Goal: Task Accomplishment & Management: Complete application form

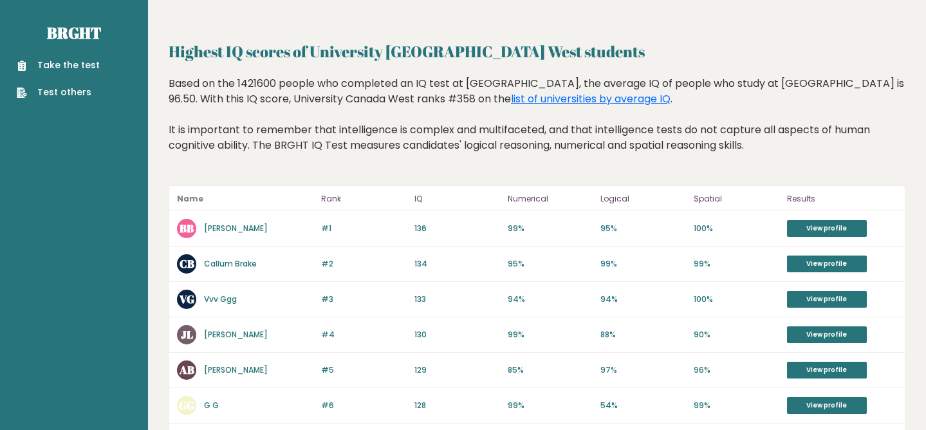
click at [79, 65] on link "Take the test" at bounding box center [58, 66] width 83 height 14
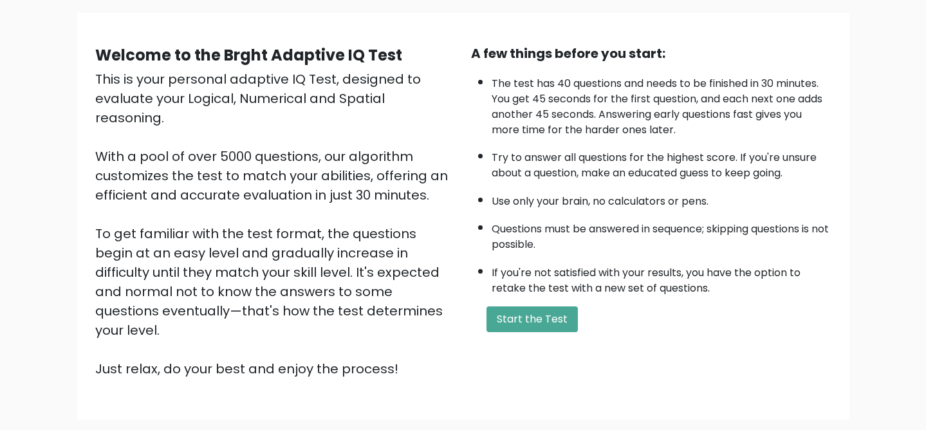
scroll to position [92, 0]
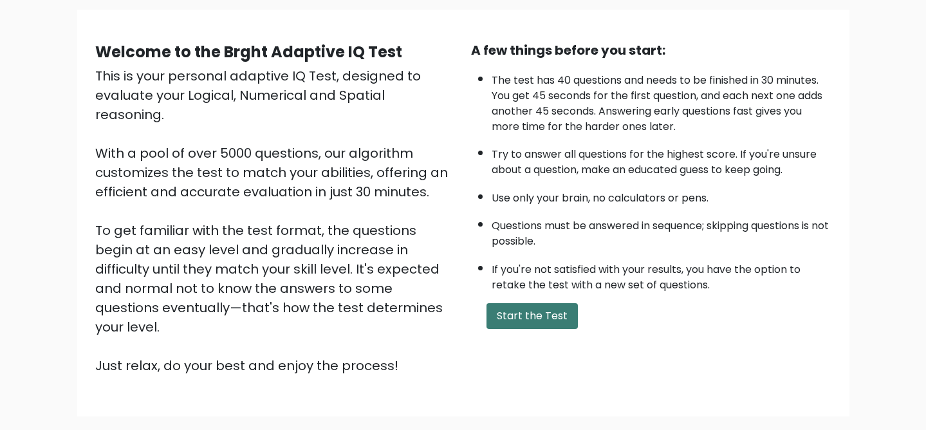
click at [524, 324] on button "Start the Test" at bounding box center [532, 316] width 91 height 26
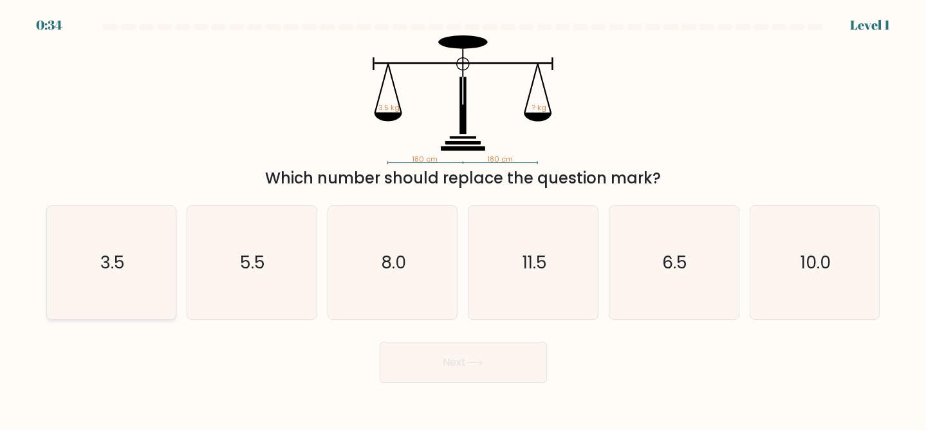
click at [111, 296] on icon "3.5" at bounding box center [111, 262] width 113 height 113
click at [463, 218] on input "a. 3.5" at bounding box center [463, 216] width 1 height 3
radio input "true"
click at [479, 372] on button "Next" at bounding box center [463, 362] width 167 height 41
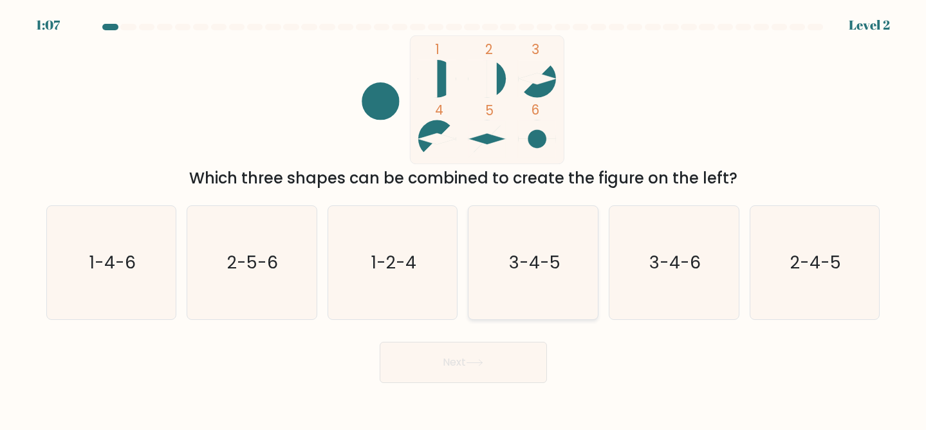
click at [525, 290] on icon "3-4-5" at bounding box center [533, 262] width 113 height 113
click at [464, 218] on input "d. 3-4-5" at bounding box center [463, 216] width 1 height 3
radio input "true"
click at [480, 370] on button "Next" at bounding box center [463, 362] width 167 height 41
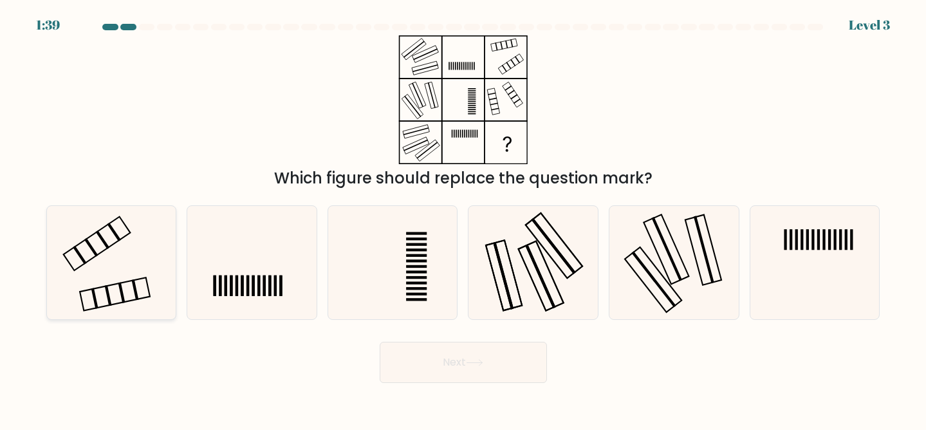
click at [90, 289] on rect at bounding box center [115, 293] width 70 height 33
click at [463, 218] on input "a." at bounding box center [463, 216] width 1 height 3
radio input "true"
click at [460, 360] on button "Next" at bounding box center [463, 362] width 167 height 41
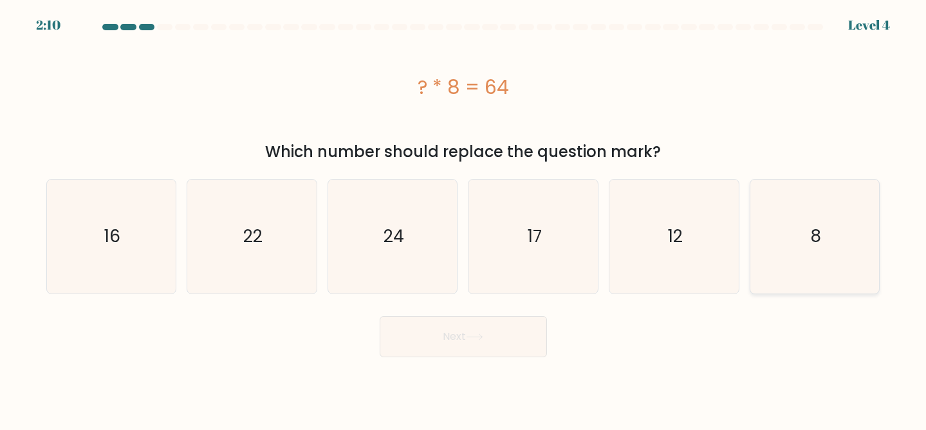
click at [814, 226] on text "8" at bounding box center [815, 236] width 11 height 24
click at [464, 218] on input "f. 8" at bounding box center [463, 216] width 1 height 3
radio input "true"
click at [464, 350] on button "Next" at bounding box center [463, 336] width 167 height 41
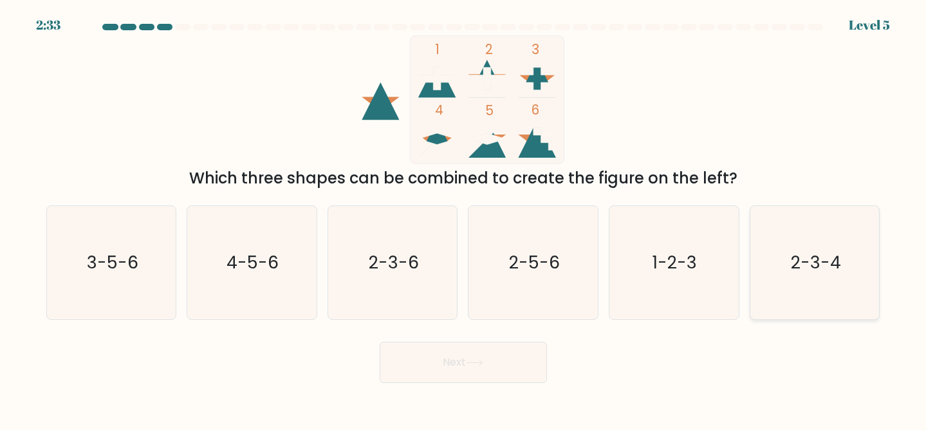
click at [806, 260] on text "2-3-4" at bounding box center [816, 262] width 50 height 24
click at [464, 218] on input "f. 2-3-4" at bounding box center [463, 216] width 1 height 3
radio input "true"
click at [511, 372] on button "Next" at bounding box center [463, 362] width 167 height 41
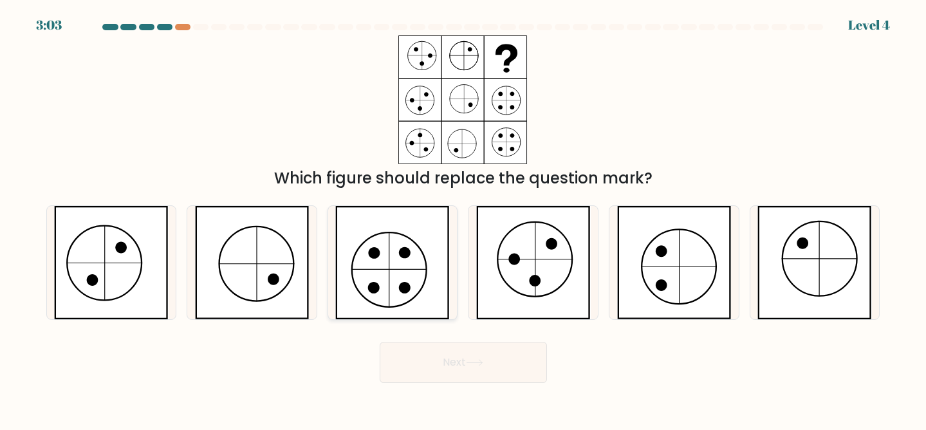
click at [398, 282] on icon at bounding box center [392, 262] width 115 height 113
click at [463, 218] on input "c." at bounding box center [463, 216] width 1 height 3
radio input "true"
click at [426, 372] on button "Next" at bounding box center [463, 362] width 167 height 41
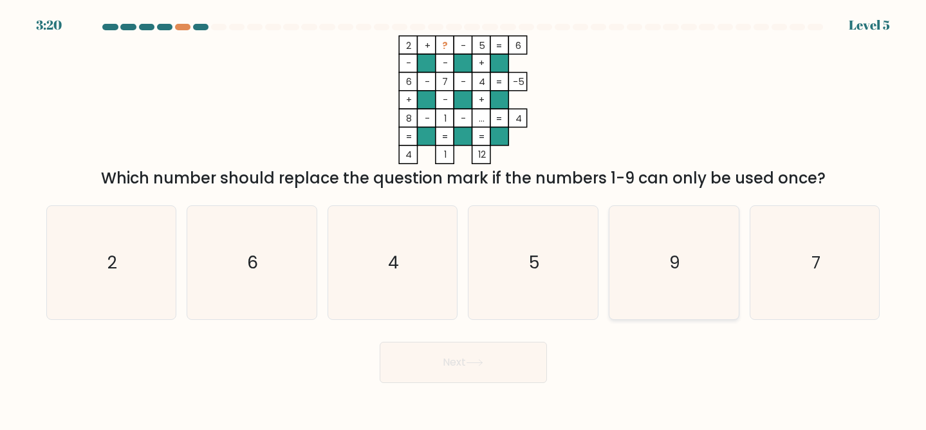
click at [680, 269] on icon "9" at bounding box center [673, 262] width 113 height 113
click at [464, 218] on input "e. 9" at bounding box center [463, 216] width 1 height 3
radio input "true"
click at [509, 361] on button "Next" at bounding box center [463, 362] width 167 height 41
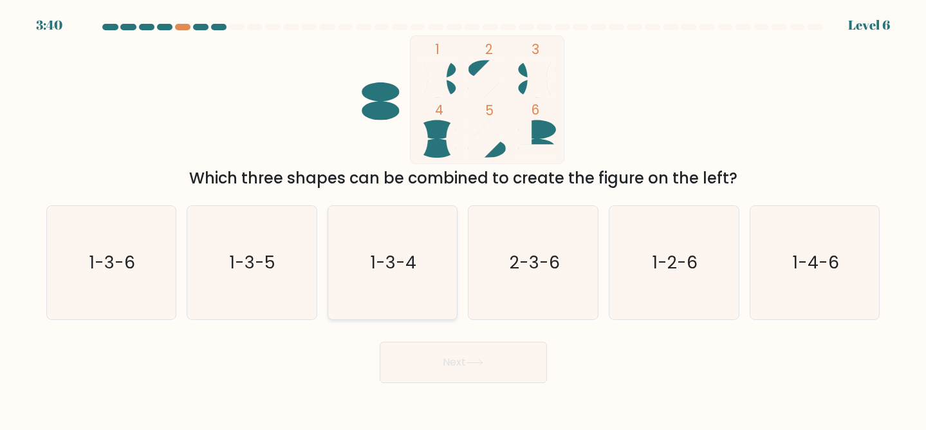
click at [391, 292] on icon "1-3-4" at bounding box center [392, 262] width 113 height 113
click at [463, 218] on input "c. 1-3-4" at bounding box center [463, 216] width 1 height 3
radio input "true"
click at [402, 362] on button "Next" at bounding box center [463, 362] width 167 height 41
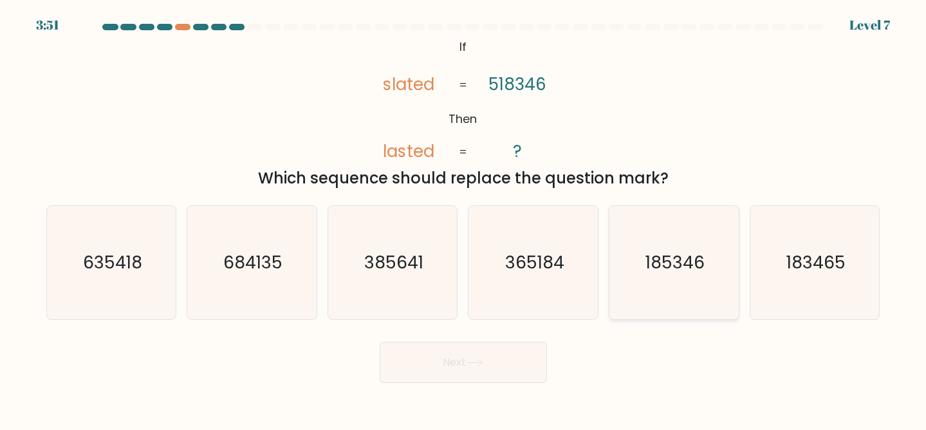
click at [666, 277] on icon "185346" at bounding box center [673, 262] width 113 height 113
click at [464, 218] on input "e. 185346" at bounding box center [463, 216] width 1 height 3
radio input "true"
click at [478, 371] on button "Next" at bounding box center [463, 362] width 167 height 41
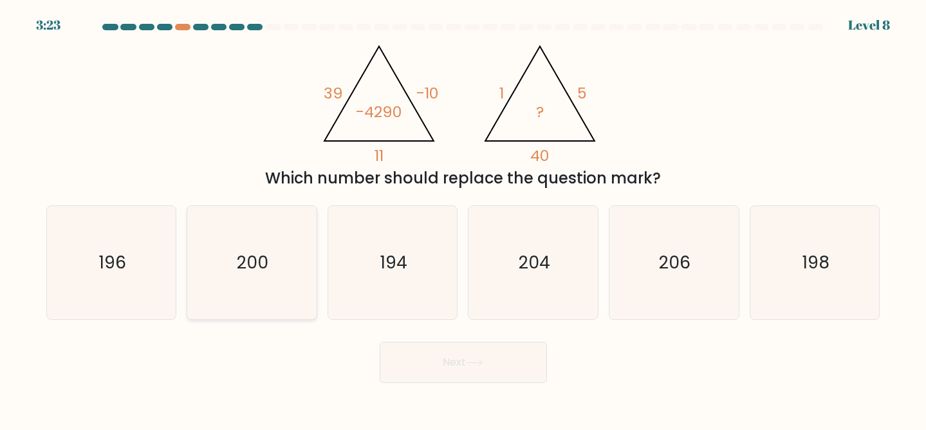
click at [274, 259] on icon "200" at bounding box center [251, 262] width 113 height 113
click at [463, 218] on input "b. 200" at bounding box center [463, 216] width 1 height 3
radio input "true"
click at [474, 370] on button "Next" at bounding box center [463, 362] width 167 height 41
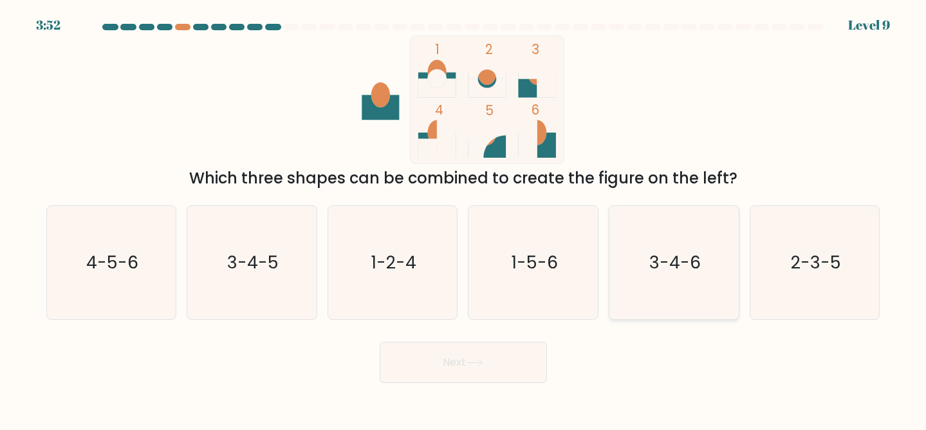
click at [657, 298] on icon "3-4-6" at bounding box center [673, 262] width 113 height 113
click at [464, 218] on input "e. 3-4-6" at bounding box center [463, 216] width 1 height 3
radio input "true"
click at [504, 359] on button "Next" at bounding box center [463, 362] width 167 height 41
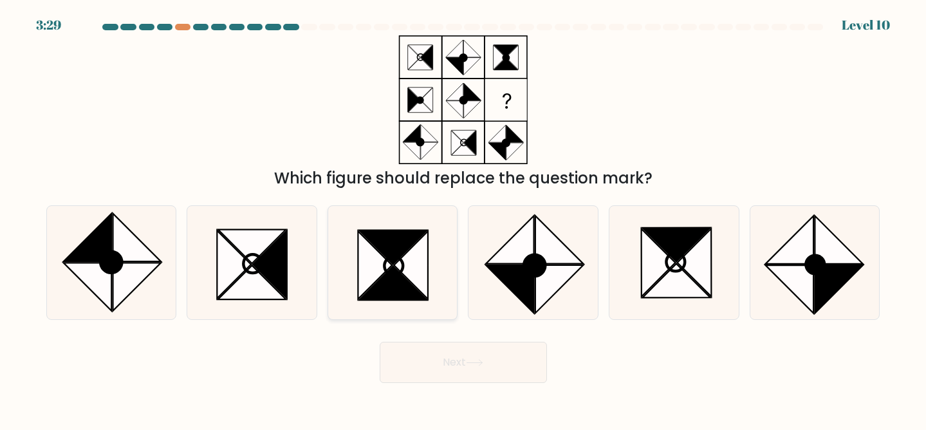
click at [407, 238] on icon at bounding box center [393, 247] width 68 height 34
click at [463, 218] on input "c." at bounding box center [463, 216] width 1 height 3
radio input "true"
click at [436, 368] on button "Next" at bounding box center [463, 362] width 167 height 41
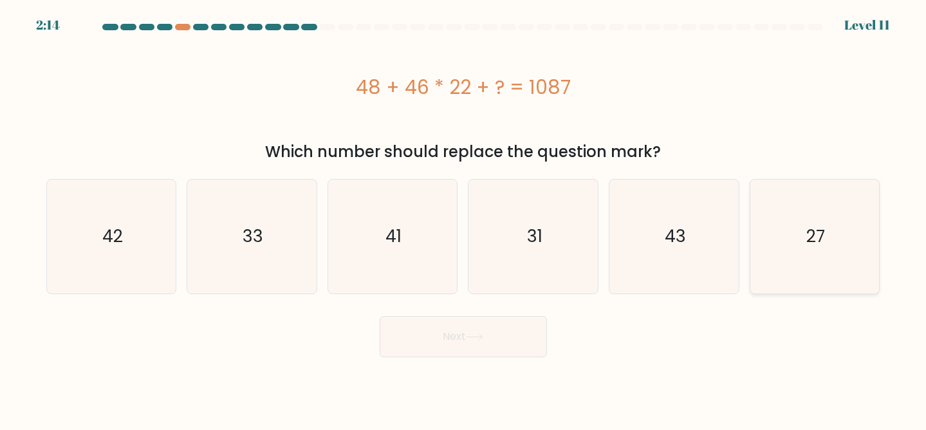
click at [814, 243] on text "27" at bounding box center [816, 236] width 19 height 24
click at [464, 218] on input "f. 27" at bounding box center [463, 216] width 1 height 3
radio input "true"
click at [481, 328] on button "Next" at bounding box center [463, 336] width 167 height 41
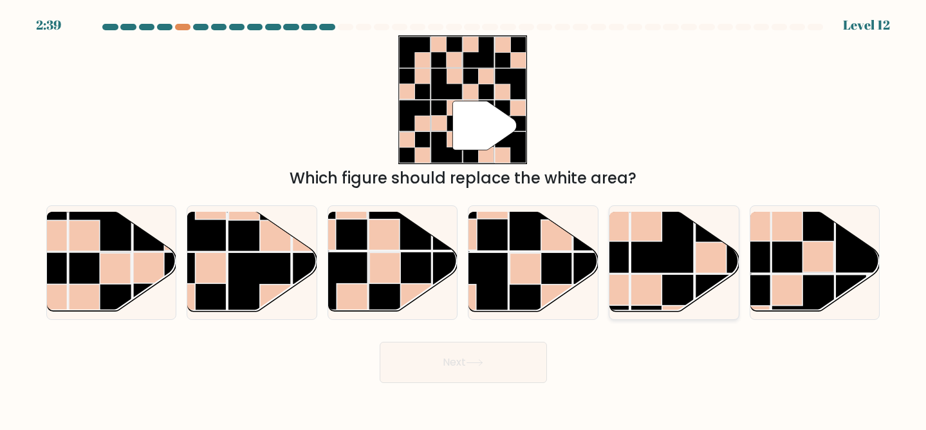
click at [641, 261] on rect at bounding box center [662, 241] width 63 height 63
click at [464, 218] on input "e." at bounding box center [463, 216] width 1 height 3
radio input "true"
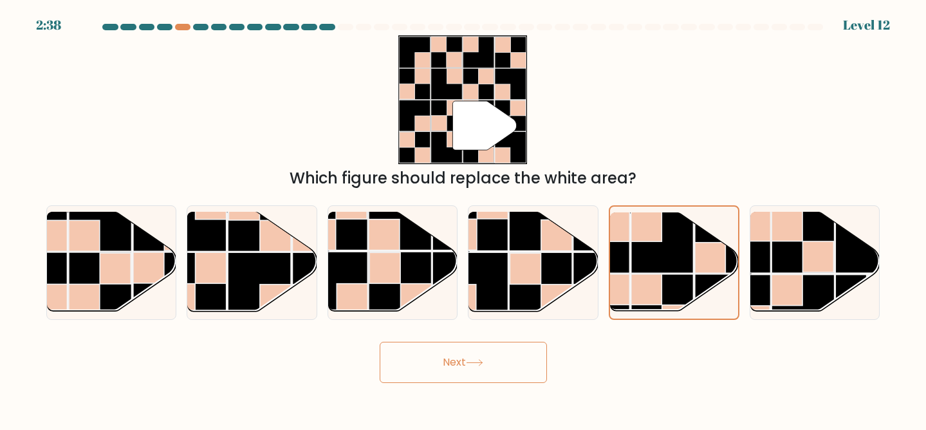
click at [438, 373] on button "Next" at bounding box center [463, 362] width 167 height 41
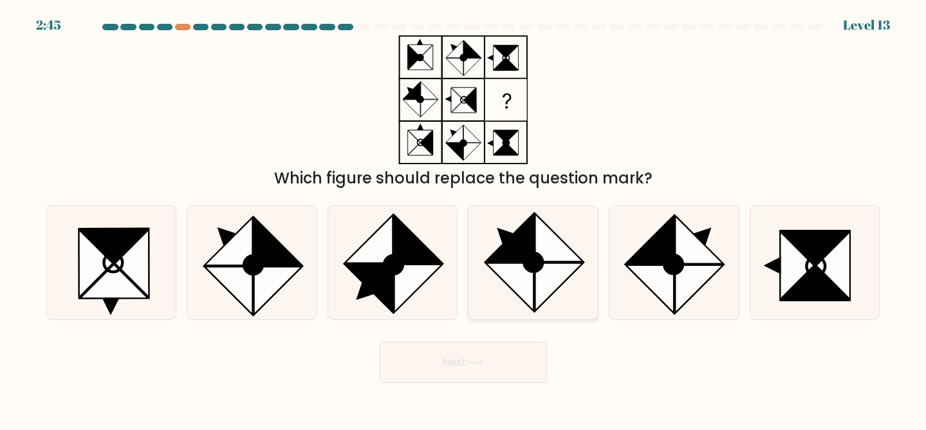
click at [549, 300] on icon at bounding box center [533, 262] width 113 height 113
click at [464, 218] on input "d." at bounding box center [463, 216] width 1 height 3
radio input "true"
click at [521, 369] on button "Next" at bounding box center [463, 362] width 167 height 41
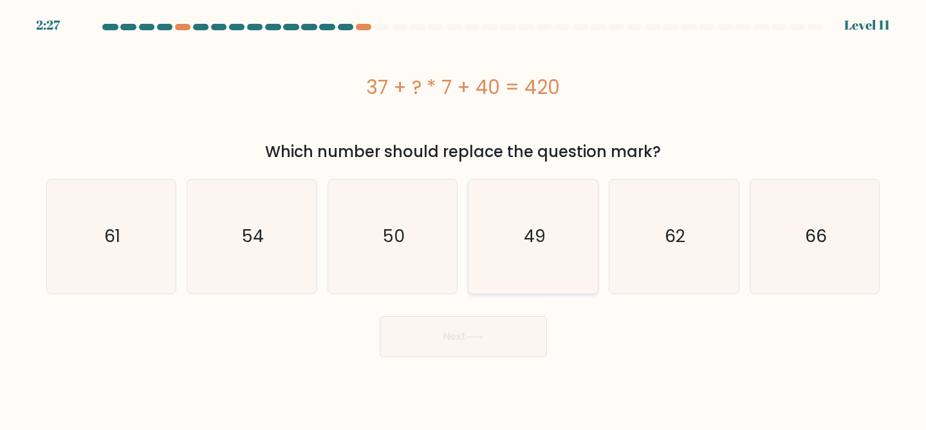
click at [566, 222] on icon "49" at bounding box center [533, 236] width 113 height 113
click at [464, 218] on input "d. 49" at bounding box center [463, 216] width 1 height 3
radio input "true"
click at [496, 332] on button "Next" at bounding box center [463, 336] width 167 height 41
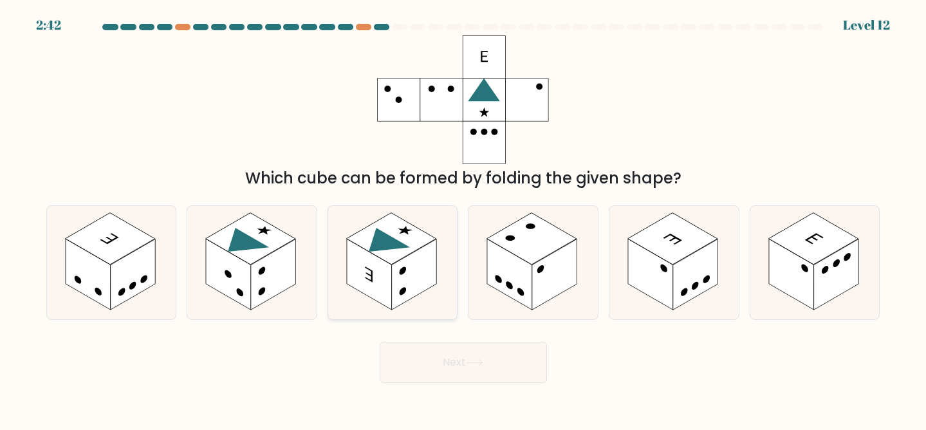
click at [397, 281] on rect at bounding box center [414, 274] width 45 height 71
click at [463, 218] on input "c." at bounding box center [463, 216] width 1 height 3
radio input "true"
click at [416, 361] on button "Next" at bounding box center [463, 362] width 167 height 41
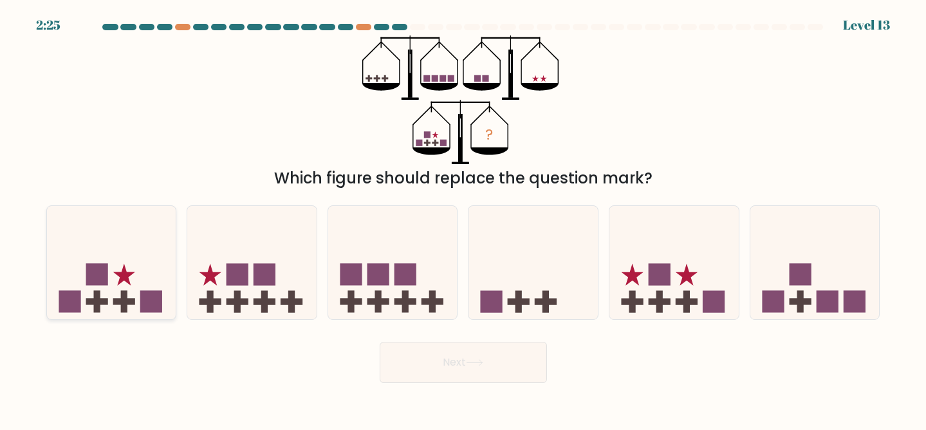
click at [118, 289] on icon at bounding box center [111, 262] width 129 height 107
click at [463, 218] on input "a." at bounding box center [463, 216] width 1 height 3
radio input "true"
click at [488, 371] on button "Next" at bounding box center [463, 362] width 167 height 41
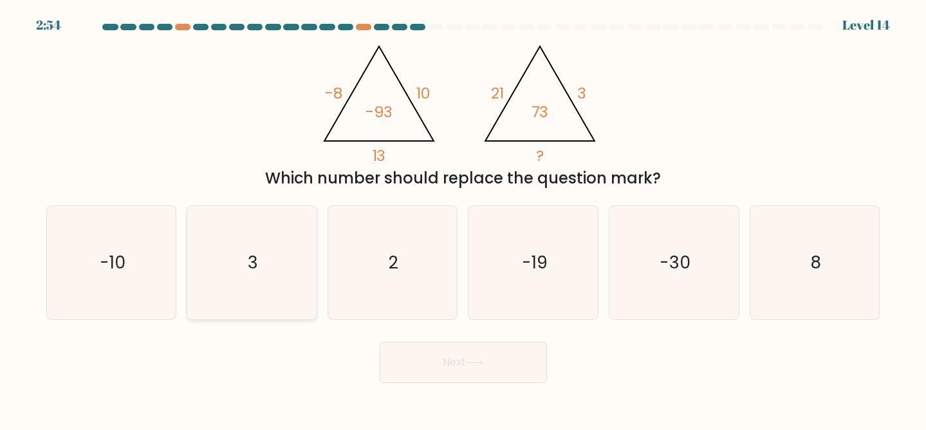
click at [283, 280] on icon "3" at bounding box center [251, 262] width 113 height 113
click at [463, 218] on input "b. 3" at bounding box center [463, 216] width 1 height 3
radio input "true"
click at [411, 367] on button "Next" at bounding box center [463, 362] width 167 height 41
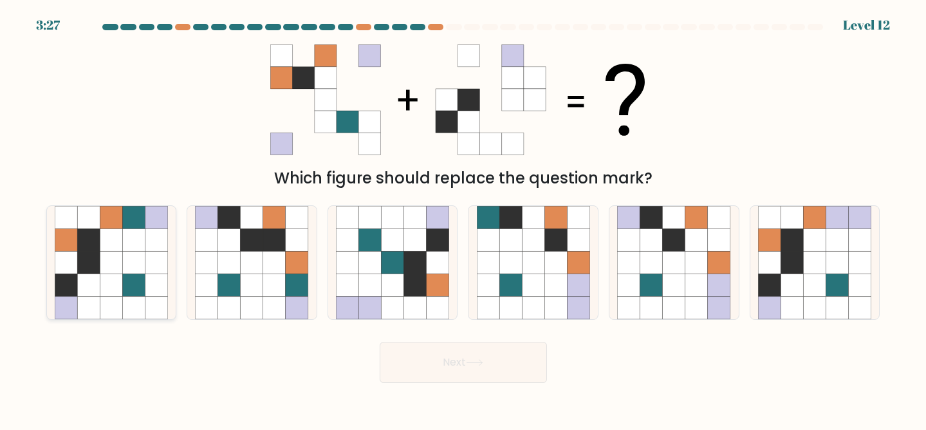
click at [103, 259] on icon at bounding box center [111, 262] width 23 height 23
click at [463, 218] on input "a." at bounding box center [463, 216] width 1 height 3
radio input "true"
click at [856, 257] on icon at bounding box center [860, 262] width 23 height 23
click at [464, 218] on input "f." at bounding box center [463, 216] width 1 height 3
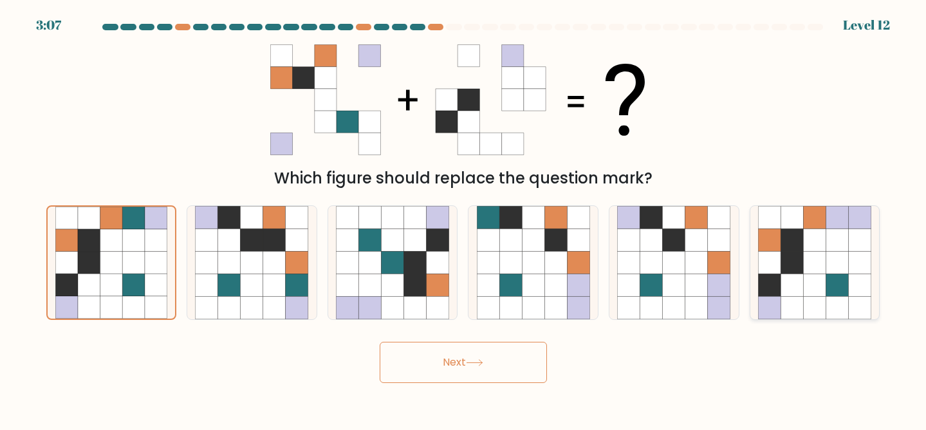
radio input "true"
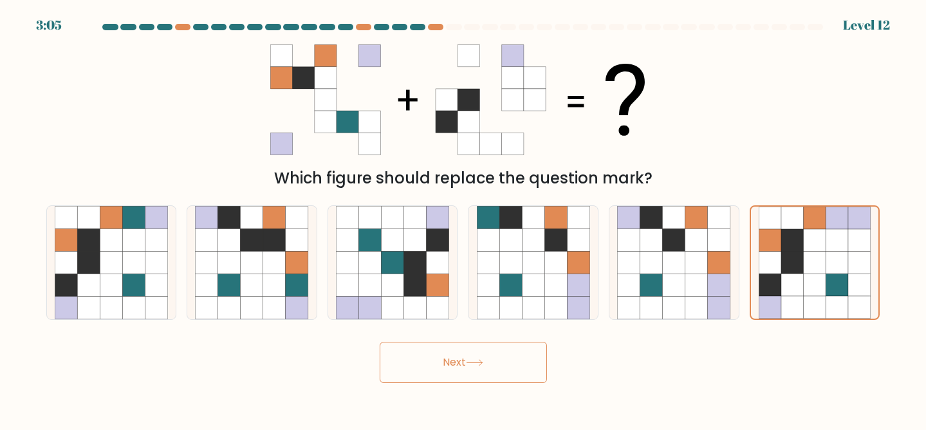
click at [467, 370] on button "Next" at bounding box center [463, 362] width 167 height 41
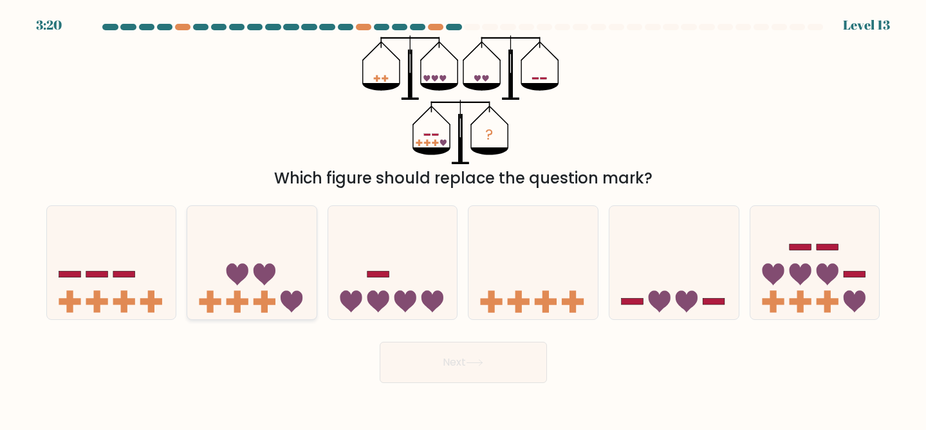
click at [291, 276] on icon at bounding box center [251, 262] width 129 height 107
click at [463, 218] on input "b." at bounding box center [463, 216] width 1 height 3
radio input "true"
click at [418, 371] on button "Next" at bounding box center [463, 362] width 167 height 41
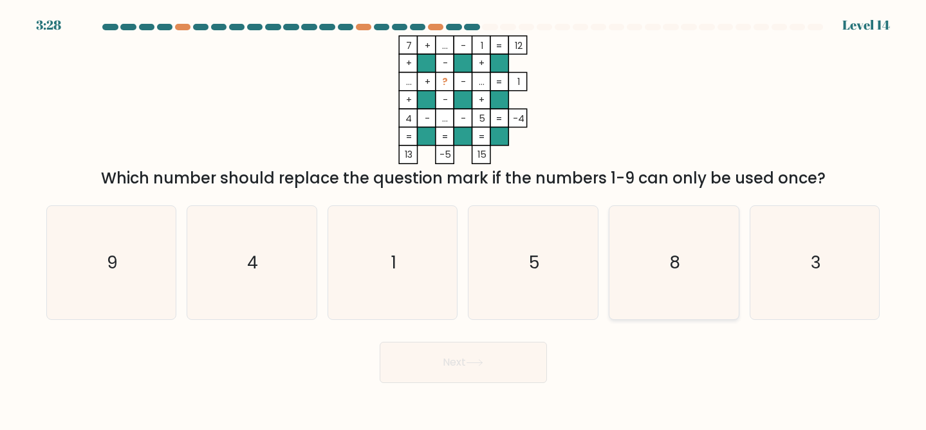
click at [669, 279] on icon "8" at bounding box center [673, 262] width 113 height 113
click at [464, 218] on input "e. 8" at bounding box center [463, 216] width 1 height 3
radio input "true"
click at [496, 358] on button "Next" at bounding box center [463, 362] width 167 height 41
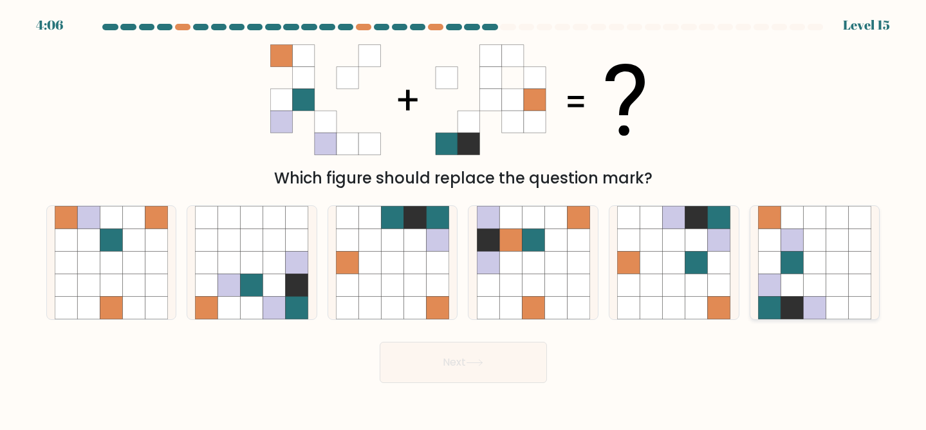
click at [798, 267] on icon at bounding box center [792, 262] width 23 height 23
click at [464, 218] on input "f." at bounding box center [463, 216] width 1 height 3
radio input "true"
click at [404, 371] on button "Next" at bounding box center [463, 362] width 167 height 41
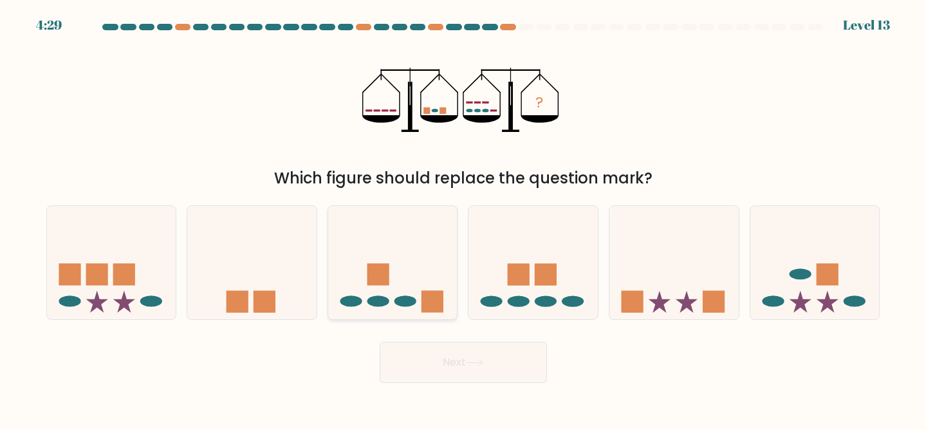
click at [377, 266] on rect at bounding box center [379, 274] width 22 height 22
click at [463, 218] on input "c." at bounding box center [463, 216] width 1 height 3
radio input "true"
click at [433, 368] on button "Next" at bounding box center [463, 362] width 167 height 41
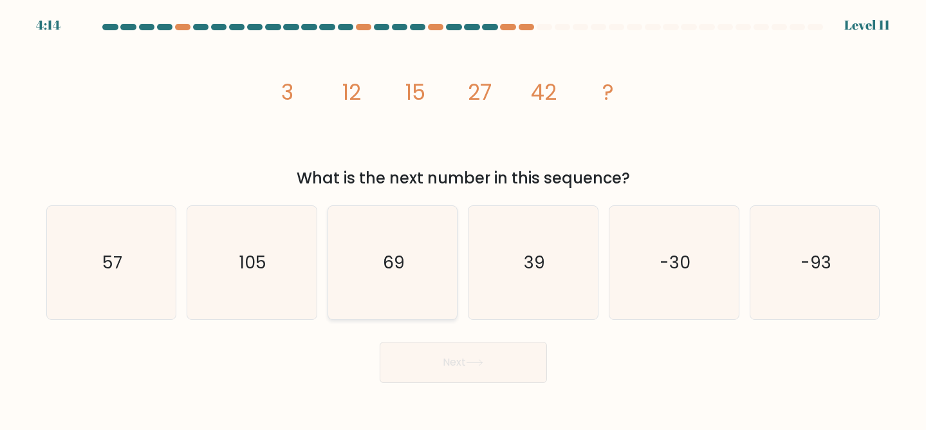
click at [388, 285] on icon "69" at bounding box center [392, 262] width 113 height 113
click at [463, 218] on input "c. 69" at bounding box center [463, 216] width 1 height 3
radio input "true"
click at [428, 348] on button "Next" at bounding box center [463, 362] width 167 height 41
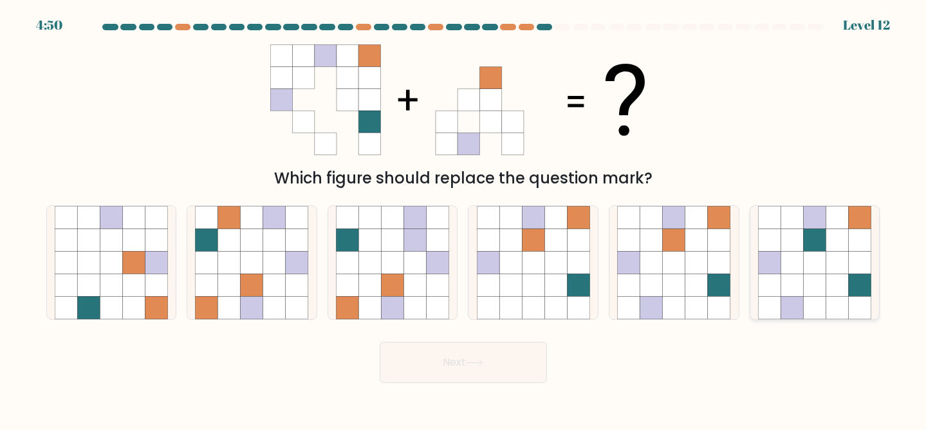
click at [795, 259] on icon at bounding box center [792, 262] width 23 height 23
click at [464, 218] on input "f." at bounding box center [463, 216] width 1 height 3
radio input "true"
click at [468, 364] on button "Next" at bounding box center [463, 362] width 167 height 41
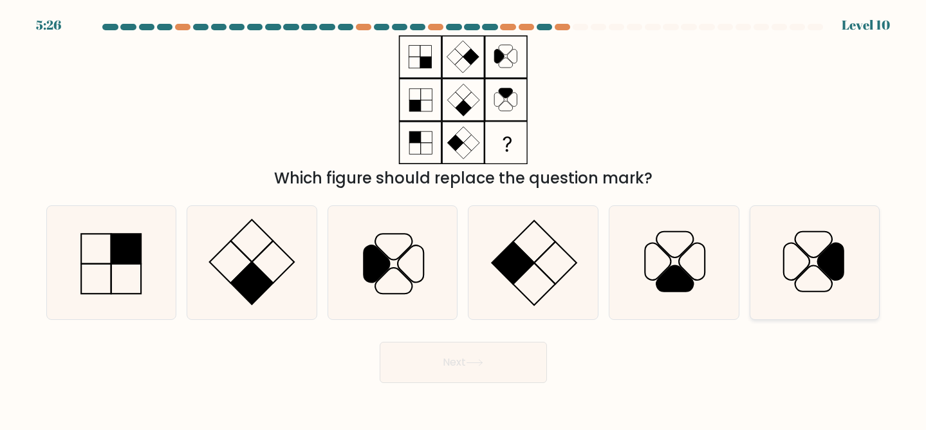
click at [794, 277] on icon at bounding box center [814, 262] width 113 height 113
click at [464, 218] on input "f." at bounding box center [463, 216] width 1 height 3
radio input "true"
click at [482, 371] on button "Next" at bounding box center [463, 362] width 167 height 41
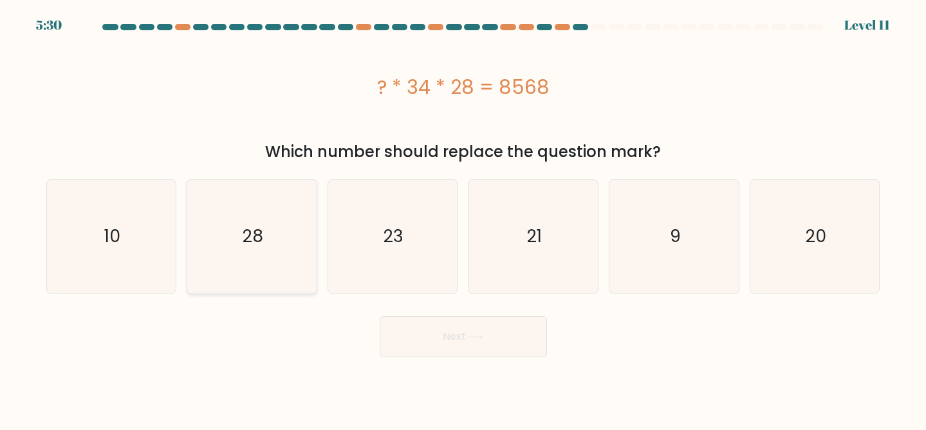
click at [299, 238] on icon "28" at bounding box center [251, 236] width 113 height 113
click at [463, 218] on input "b. 28" at bounding box center [463, 216] width 1 height 3
radio input "true"
click at [437, 341] on button "Next" at bounding box center [463, 336] width 167 height 41
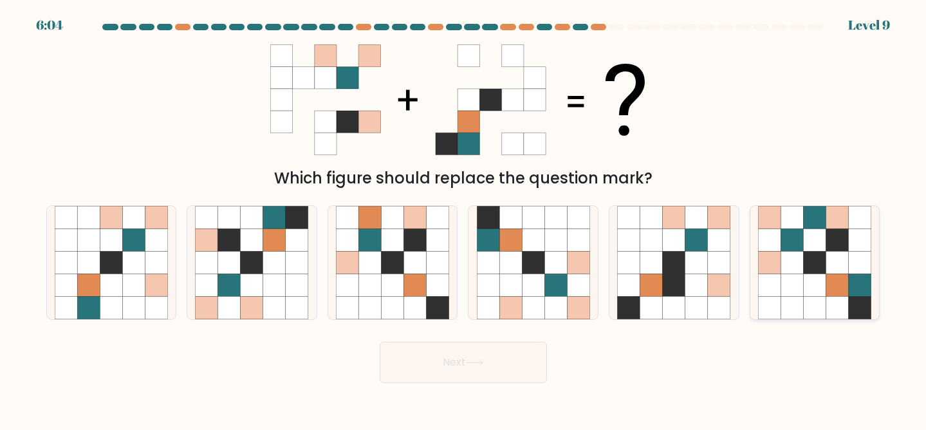
click at [852, 275] on icon at bounding box center [860, 285] width 23 height 23
click at [464, 218] on input "f." at bounding box center [463, 216] width 1 height 3
radio input "true"
click at [483, 348] on button "Next" at bounding box center [463, 362] width 167 height 41
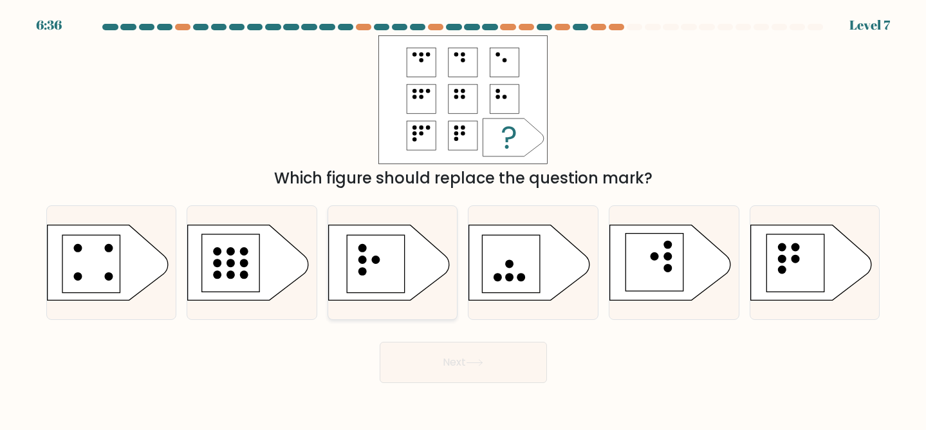
click at [416, 266] on icon at bounding box center [388, 262] width 121 height 75
click at [463, 218] on input "c." at bounding box center [463, 216] width 1 height 3
radio input "true"
click at [444, 370] on button "Next" at bounding box center [463, 362] width 167 height 41
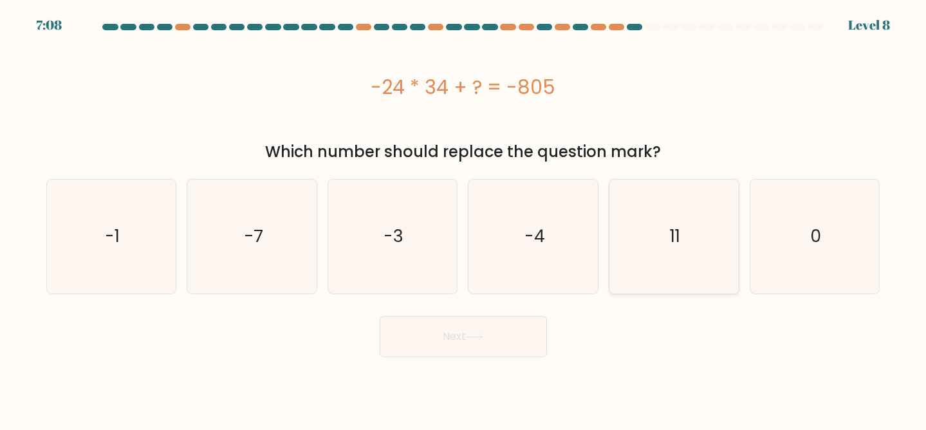
click at [685, 229] on icon "11" at bounding box center [673, 236] width 113 height 113
click at [464, 218] on input "e. 11" at bounding box center [463, 216] width 1 height 3
radio input "true"
click at [482, 339] on icon at bounding box center [474, 337] width 15 height 6
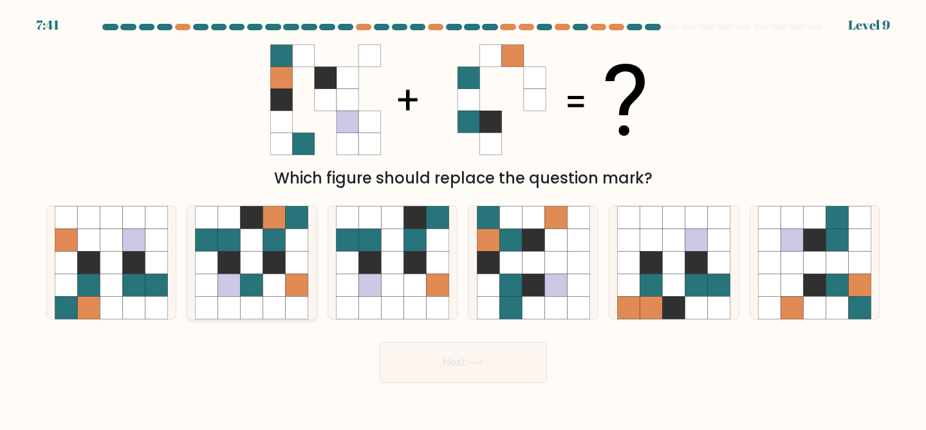
click at [287, 262] on icon at bounding box center [297, 262] width 23 height 23
click at [463, 218] on input "b." at bounding box center [463, 216] width 1 height 3
radio input "true"
click at [447, 372] on button "Next" at bounding box center [463, 362] width 167 height 41
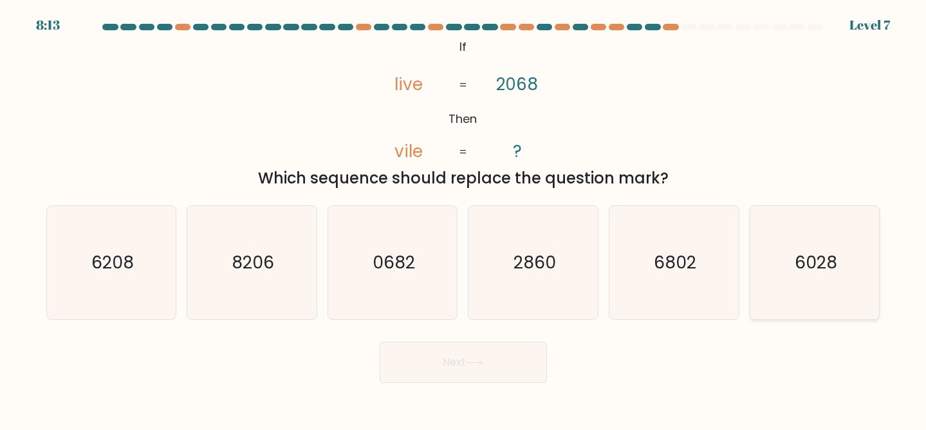
click at [854, 312] on icon "6028" at bounding box center [814, 262] width 113 height 113
click at [464, 218] on input "f. 6028" at bounding box center [463, 216] width 1 height 3
radio input "true"
click at [514, 369] on button "Next" at bounding box center [463, 362] width 167 height 41
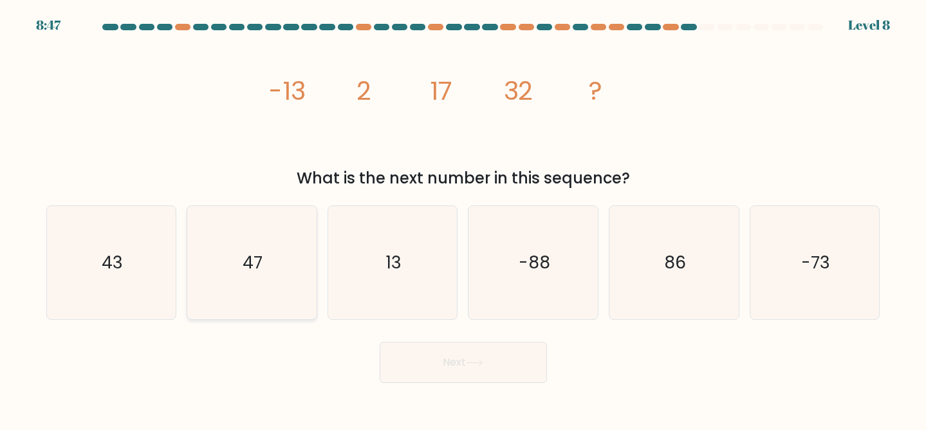
click at [284, 286] on icon "47" at bounding box center [251, 262] width 113 height 113
click at [463, 218] on input "b. 47" at bounding box center [463, 216] width 1 height 3
radio input "true"
click at [471, 373] on button "Next" at bounding box center [463, 362] width 167 height 41
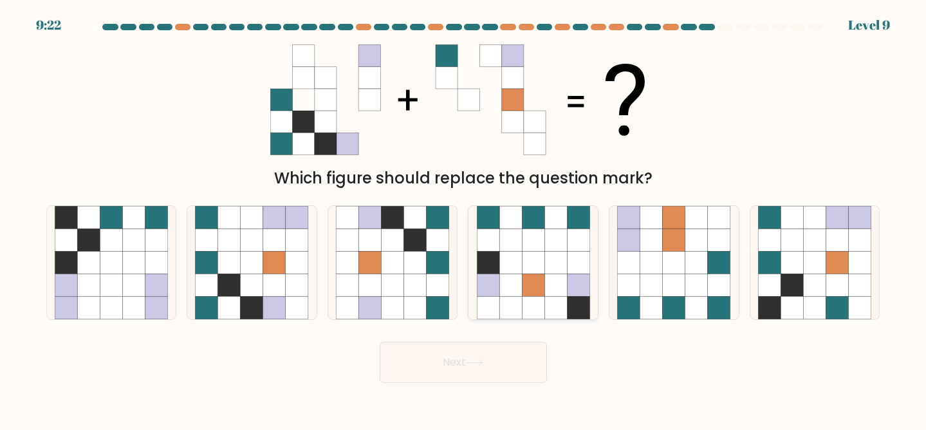
click at [536, 283] on icon at bounding box center [533, 285] width 23 height 23
click at [464, 218] on input "d." at bounding box center [463, 216] width 1 height 3
radio input "true"
click at [482, 362] on icon at bounding box center [474, 363] width 15 height 6
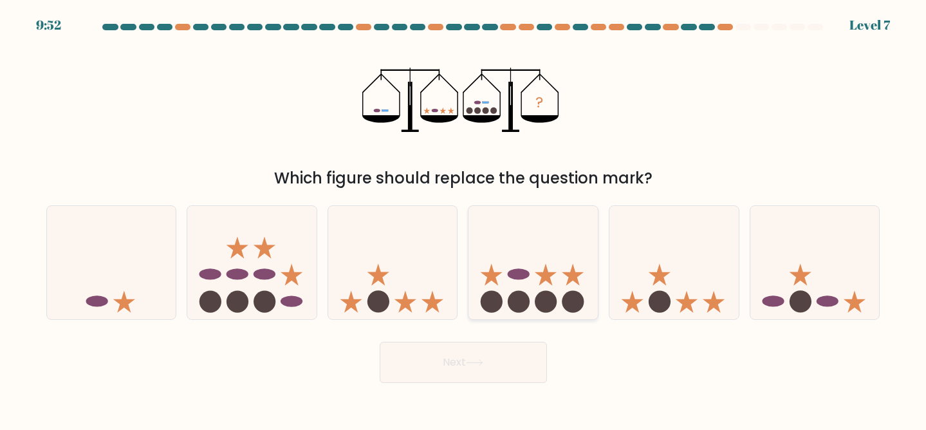
click at [568, 288] on icon at bounding box center [533, 262] width 129 height 107
click at [464, 218] on input "d." at bounding box center [463, 216] width 1 height 3
radio input "true"
click at [490, 375] on button "Next" at bounding box center [463, 362] width 167 height 41
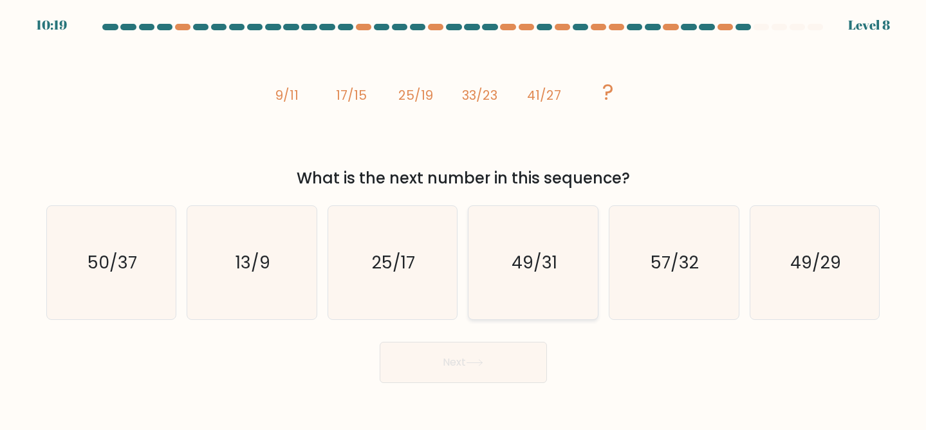
click at [543, 291] on icon "49/31" at bounding box center [533, 262] width 113 height 113
click at [464, 218] on input "d. 49/31" at bounding box center [463, 216] width 1 height 3
radio input "true"
click at [488, 373] on button "Next" at bounding box center [463, 362] width 167 height 41
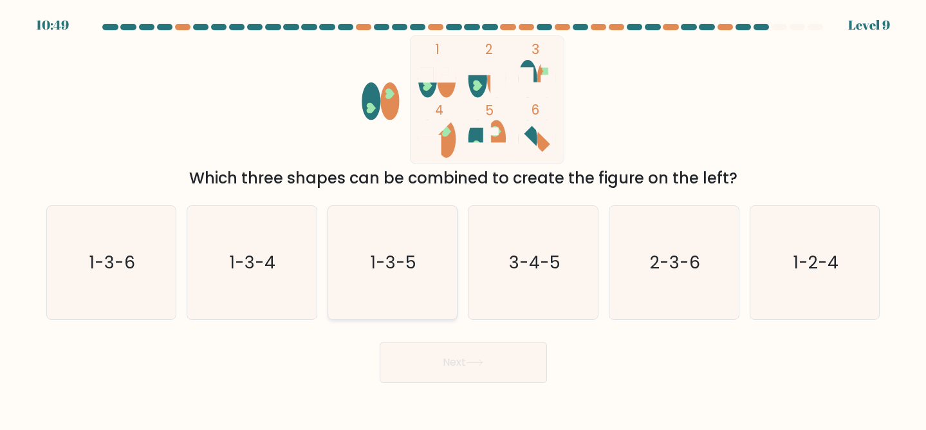
click at [411, 269] on text "1-3-5" at bounding box center [394, 262] width 46 height 24
click at [463, 218] on input "c. 1-3-5" at bounding box center [463, 216] width 1 height 3
radio input "true"
click at [454, 368] on button "Next" at bounding box center [463, 362] width 167 height 41
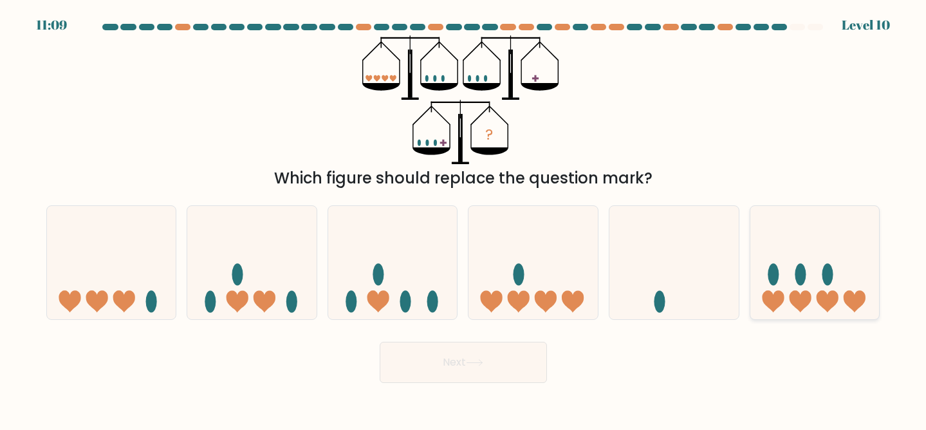
click at [787, 279] on icon at bounding box center [815, 262] width 129 height 107
click at [464, 218] on input "f." at bounding box center [463, 216] width 1 height 3
radio input "true"
click at [505, 376] on button "Next" at bounding box center [463, 362] width 167 height 41
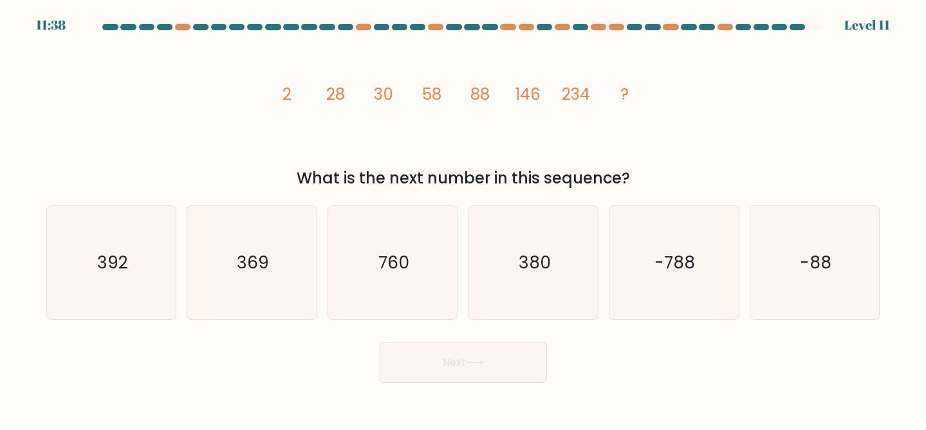
click at [465, 286] on div "d. 380" at bounding box center [533, 262] width 141 height 115
click at [508, 286] on icon "380" at bounding box center [533, 262] width 113 height 113
click at [464, 218] on input "d. 380" at bounding box center [463, 216] width 1 height 3
radio input "true"
click at [462, 380] on button "Next" at bounding box center [463, 362] width 167 height 41
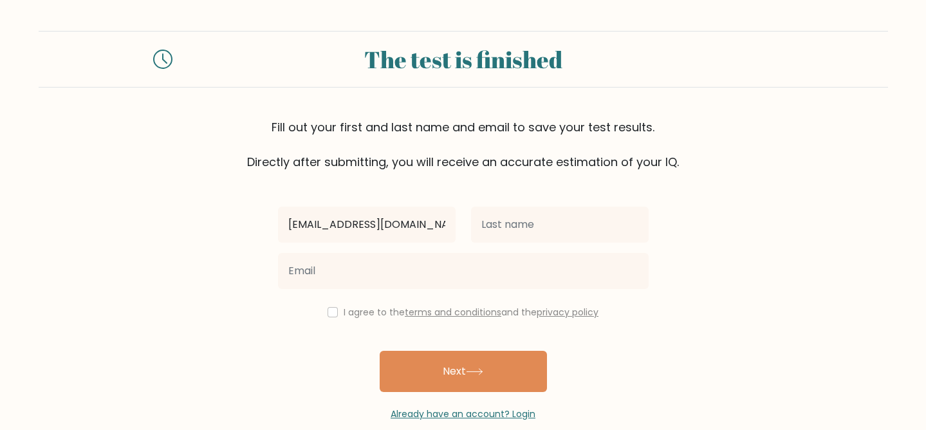
type input "[EMAIL_ADDRESS][DOMAIN_NAME]"
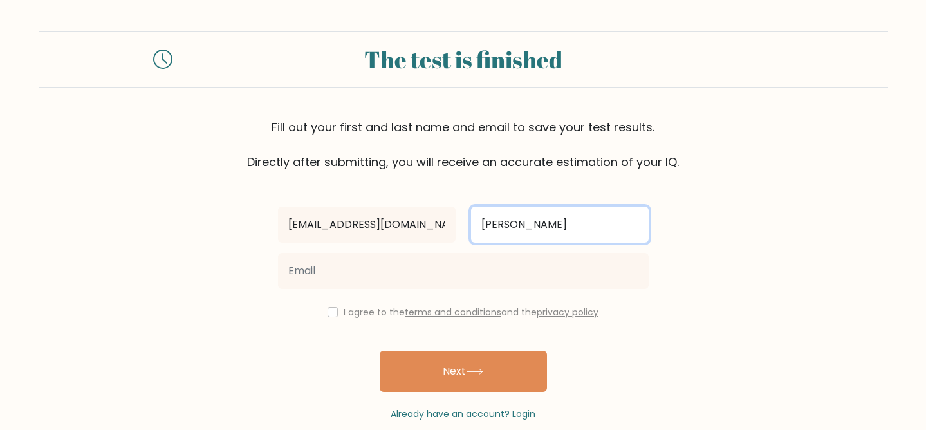
type input "Lin"
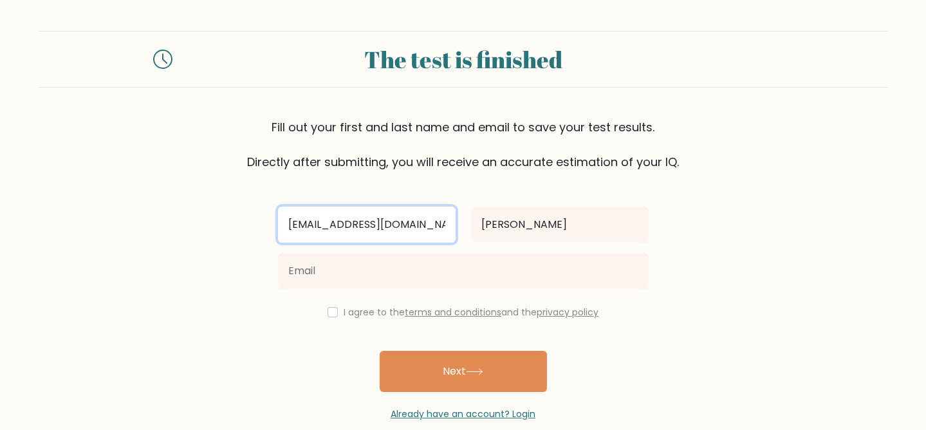
click at [416, 225] on input "molinalin@icloud.com" at bounding box center [367, 225] width 178 height 36
type input "o"
type input "Molina"
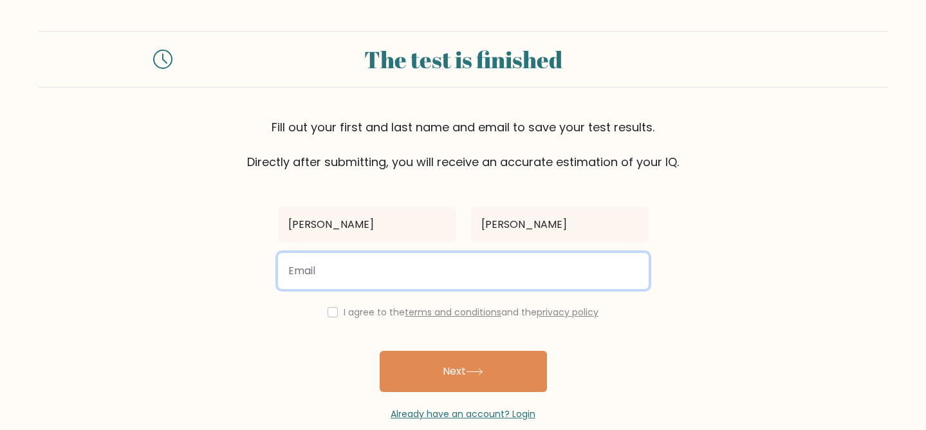
click at [400, 270] on input "email" at bounding box center [463, 271] width 371 height 36
type input "molinalin@icloud.com"
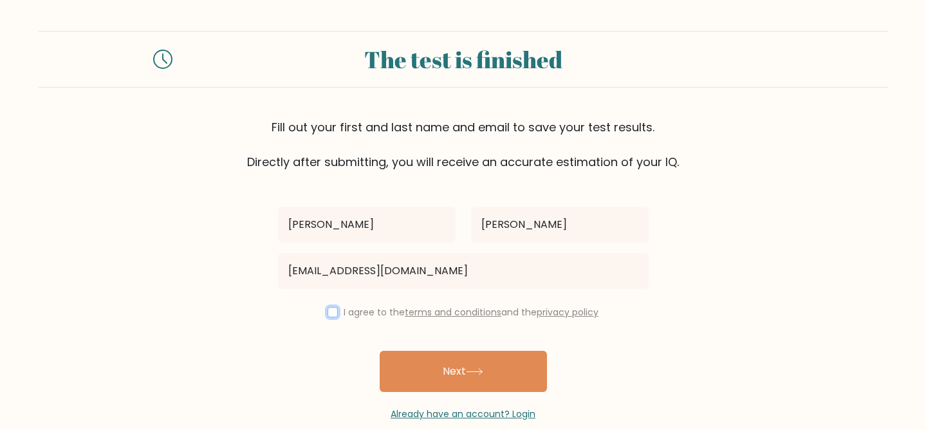
click at [333, 311] on input "checkbox" at bounding box center [333, 312] width 10 height 10
checkbox input "true"
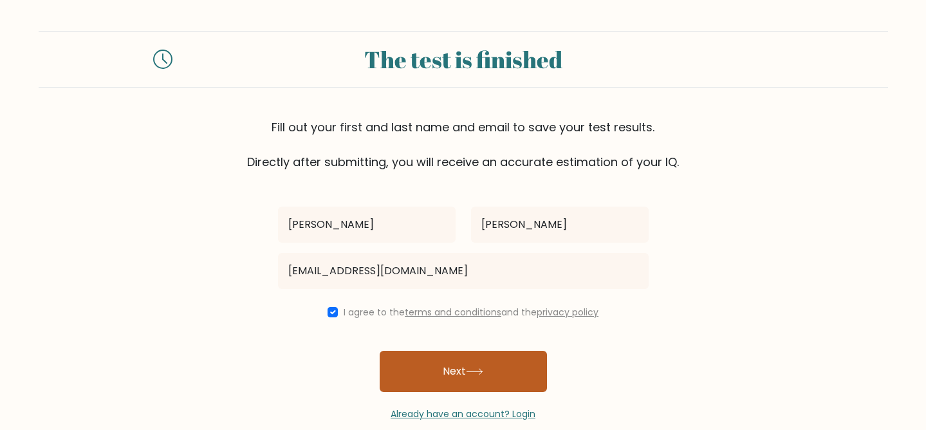
click at [452, 371] on button "Next" at bounding box center [463, 371] width 167 height 41
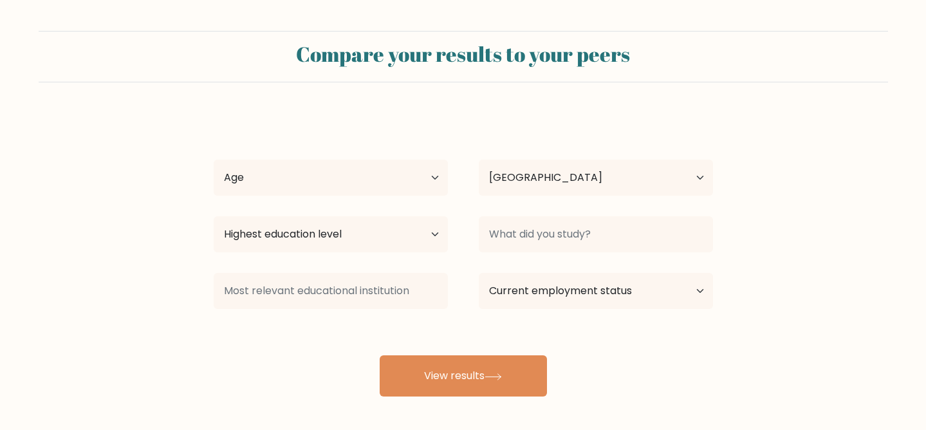
select select "CA"
click at [407, 233] on select "Highest education level No schooling Primary Lower Secondary Upper Secondary Oc…" at bounding box center [331, 234] width 234 height 36
select select "bachelors_degree"
click at [214, 216] on select "Highest education level No schooling Primary Lower Secondary Upper Secondary Oc…" at bounding box center [331, 234] width 234 height 36
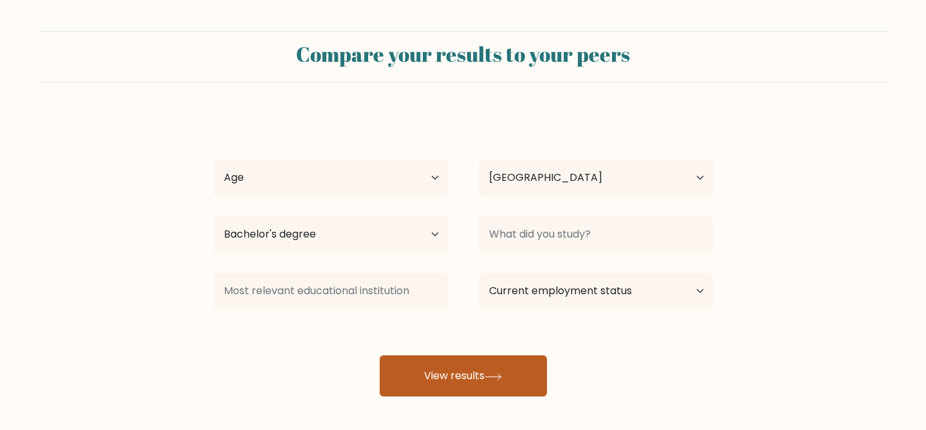
click at [475, 366] on button "View results" at bounding box center [463, 375] width 167 height 41
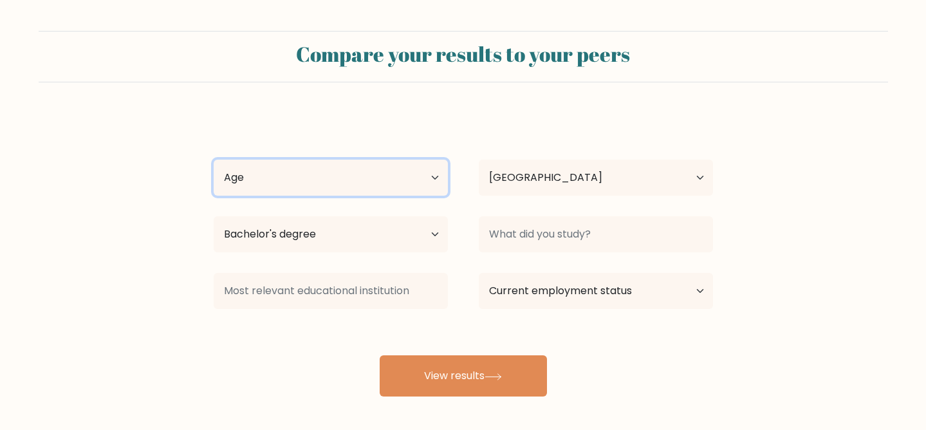
click at [366, 181] on select "Age Under 18 years old 18-24 years old 25-34 years old 35-44 years old 45-54 ye…" at bounding box center [331, 178] width 234 height 36
select select "18_24"
click at [214, 160] on select "Age Under 18 years old 18-24 years old 25-34 years old 35-44 years old 45-54 ye…" at bounding box center [331, 178] width 234 height 36
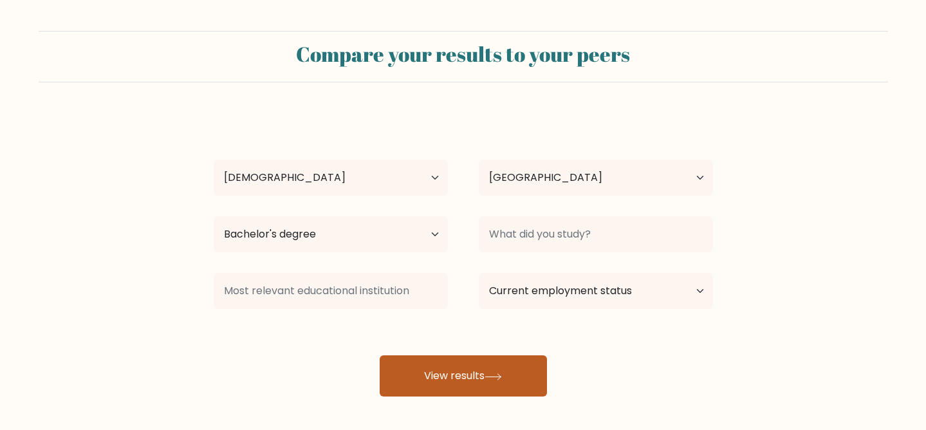
click at [395, 360] on button "View results" at bounding box center [463, 375] width 167 height 41
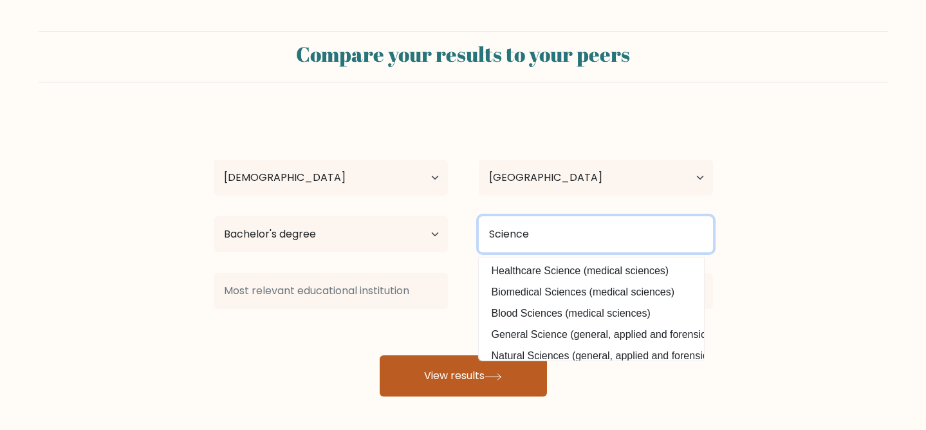
type input "Science"
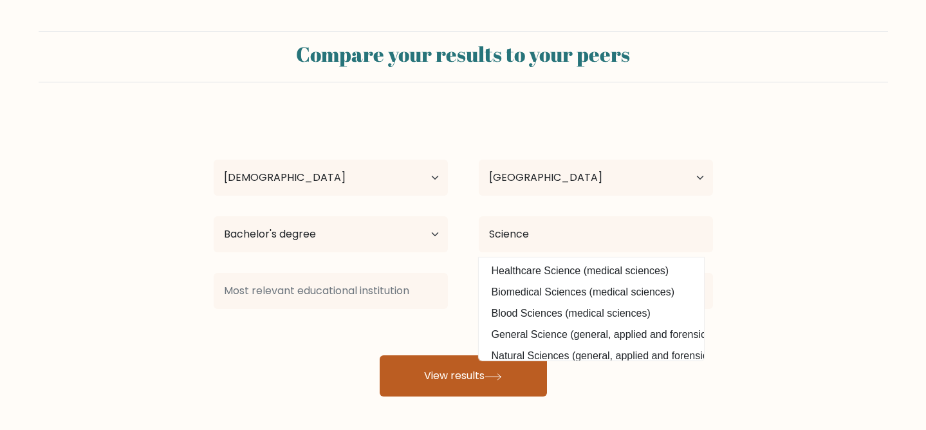
click at [504, 382] on button "View results" at bounding box center [463, 375] width 167 height 41
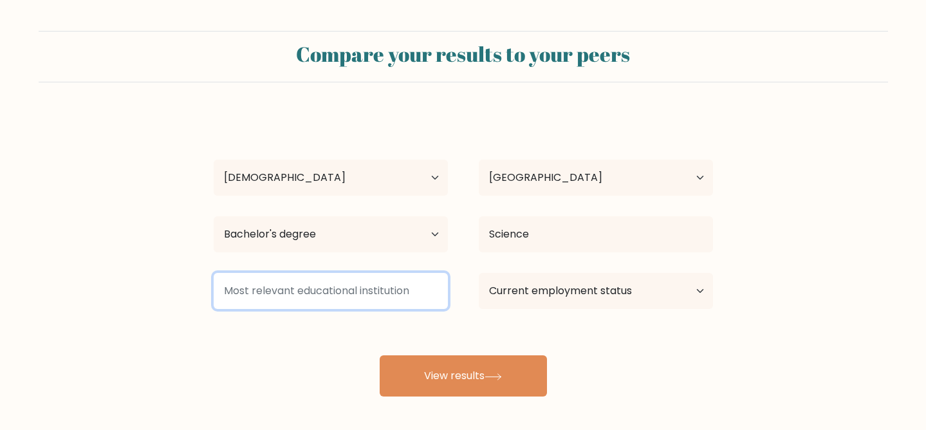
click at [424, 304] on input at bounding box center [331, 291] width 234 height 36
type input "k"
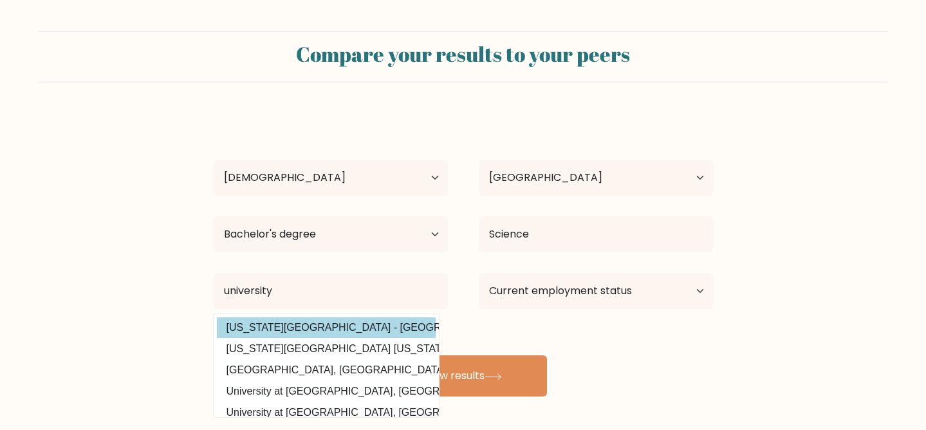
click at [387, 330] on option "Indiana University - Purdue University Indianapolis (United States)" at bounding box center [326, 327] width 219 height 21
type input "[US_STATE][GEOGRAPHIC_DATA] - [GEOGRAPHIC_DATA] [GEOGRAPHIC_DATA]"
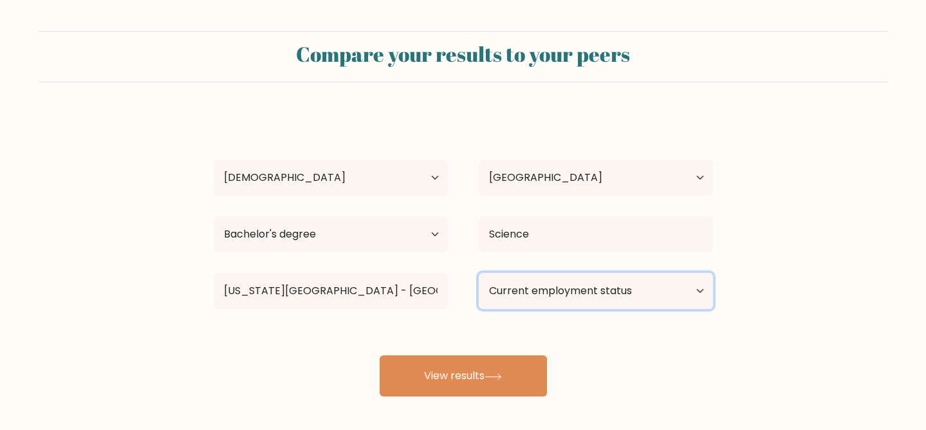
click at [548, 305] on select "Current employment status Employed Student Retired Other / prefer not to answer" at bounding box center [596, 291] width 234 height 36
select select "student"
click at [479, 273] on select "Current employment status Employed Student Retired Other / prefer not to answer" at bounding box center [596, 291] width 234 height 36
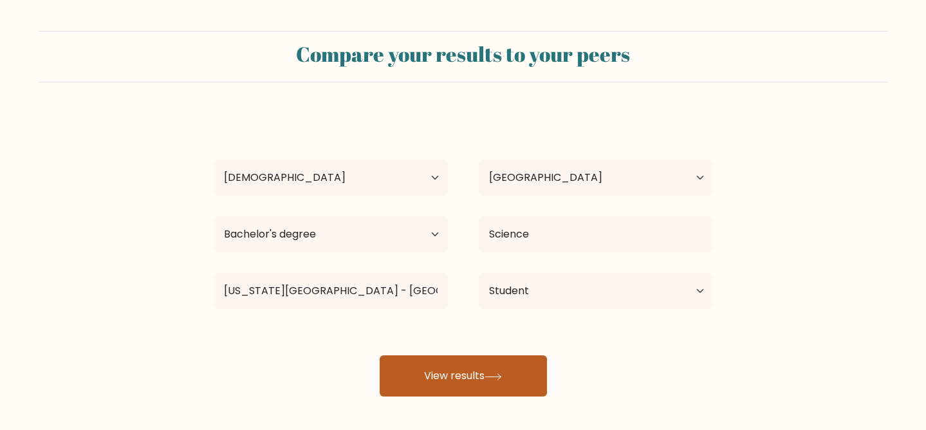
click at [500, 375] on icon at bounding box center [493, 376] width 17 height 7
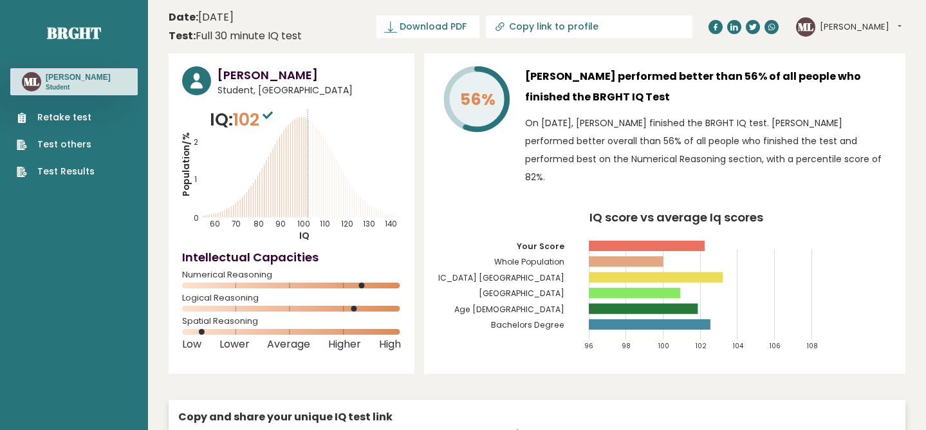
click at [830, 24] on button "[PERSON_NAME]" at bounding box center [861, 27] width 82 height 13
click at [840, 63] on link "Profile" at bounding box center [854, 65] width 66 height 18
click at [61, 84] on p "Student" at bounding box center [78, 87] width 65 height 9
click at [823, 22] on button "[PERSON_NAME]" at bounding box center [861, 27] width 82 height 13
click at [840, 83] on link "Settings" at bounding box center [854, 83] width 66 height 18
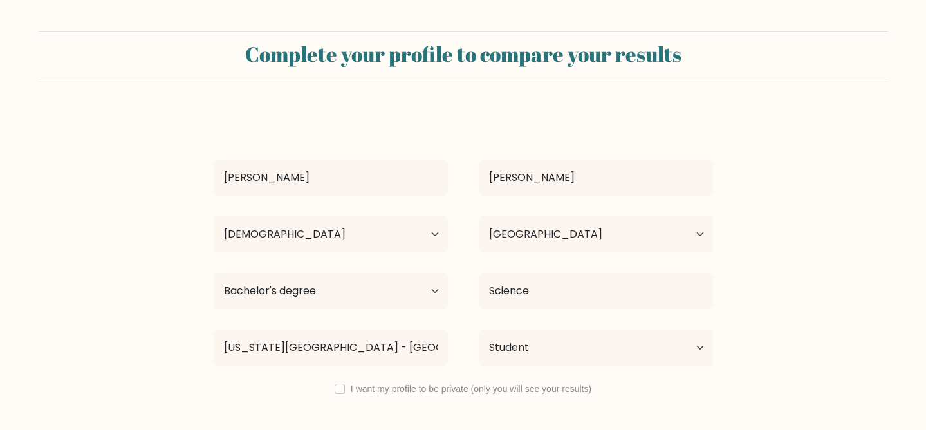
select select "18_24"
select select "CA"
select select "bachelors_degree"
select select "student"
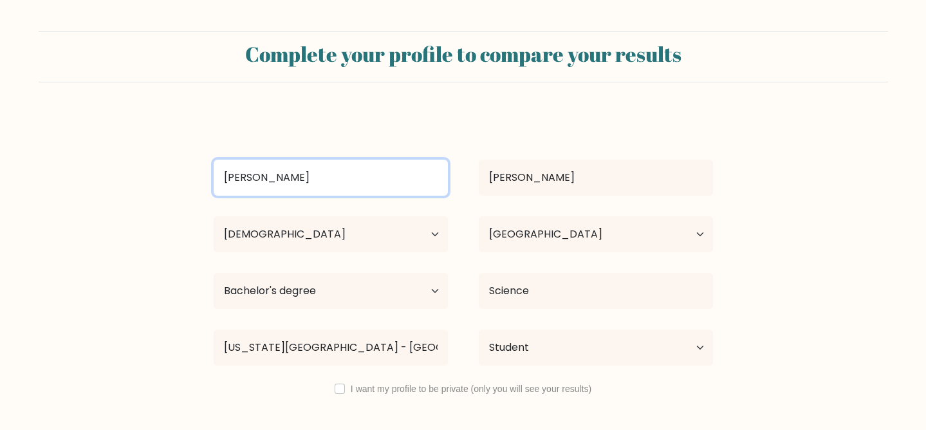
drag, startPoint x: 352, startPoint y: 167, endPoint x: 70, endPoint y: 166, distance: 282.0
click at [70, 166] on form "Complete your profile to compare your results [PERSON_NAME] Age Under [DEMOGRAP…" at bounding box center [463, 255] width 926 height 448
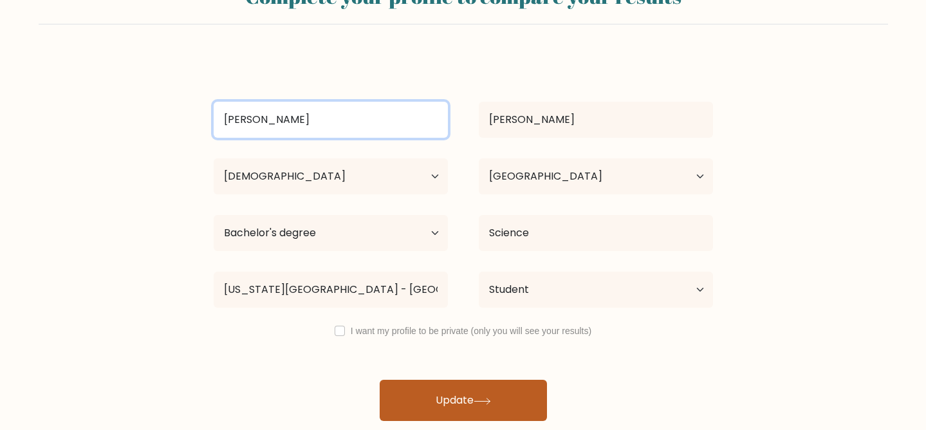
type input "[PERSON_NAME]"
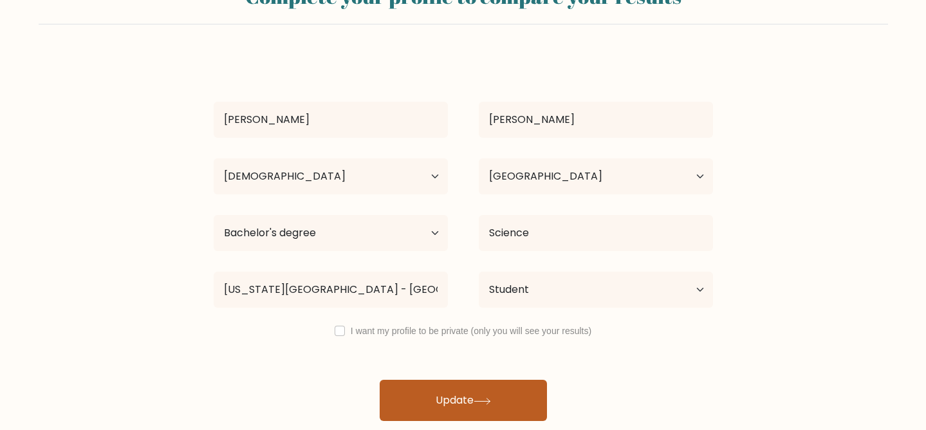
click at [444, 414] on button "Update" at bounding box center [463, 400] width 167 height 41
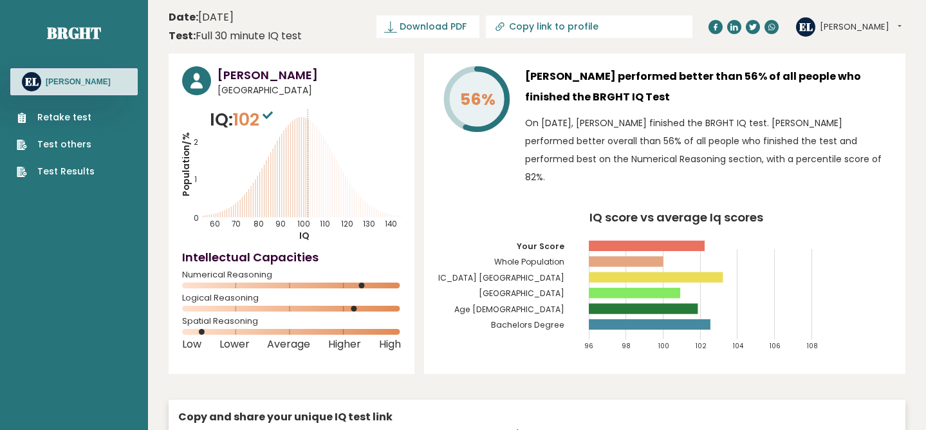
click at [61, 168] on link "Test Results" at bounding box center [56, 172] width 78 height 14
click at [821, 27] on button "[PERSON_NAME]" at bounding box center [861, 27] width 82 height 13
click at [706, 79] on h3 "Edith Lin performed better than 56% of all people who finished the BRGHT IQ Test" at bounding box center [708, 86] width 367 height 41
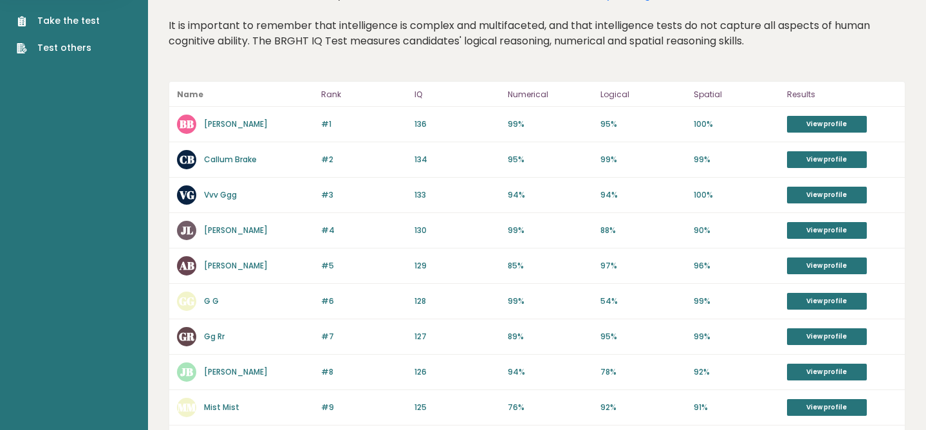
scroll to position [14, 0]
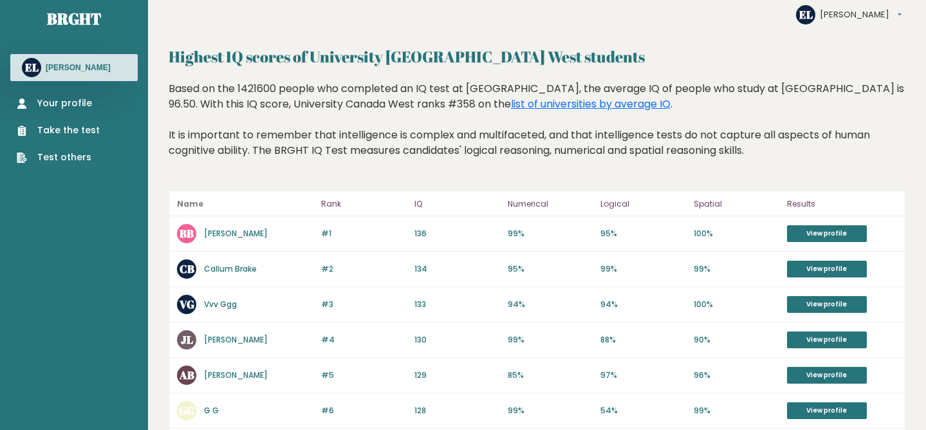
click at [823, 23] on div "EL Edith Settings Logout" at bounding box center [849, 14] width 106 height 19
click at [852, 14] on button "[PERSON_NAME]" at bounding box center [861, 14] width 82 height 13
click at [89, 98] on link "Your profile" at bounding box center [58, 104] width 83 height 14
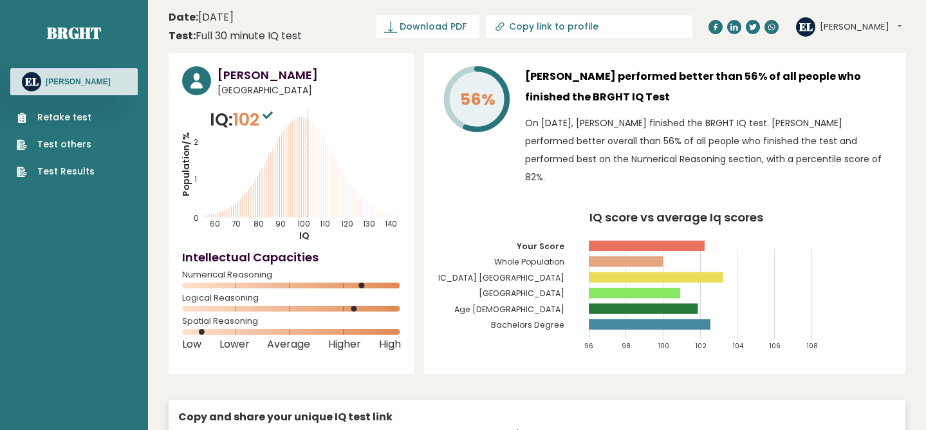
click at [822, 27] on button "[PERSON_NAME]" at bounding box center [861, 27] width 82 height 13
click at [836, 83] on link "Settings" at bounding box center [854, 83] width 66 height 18
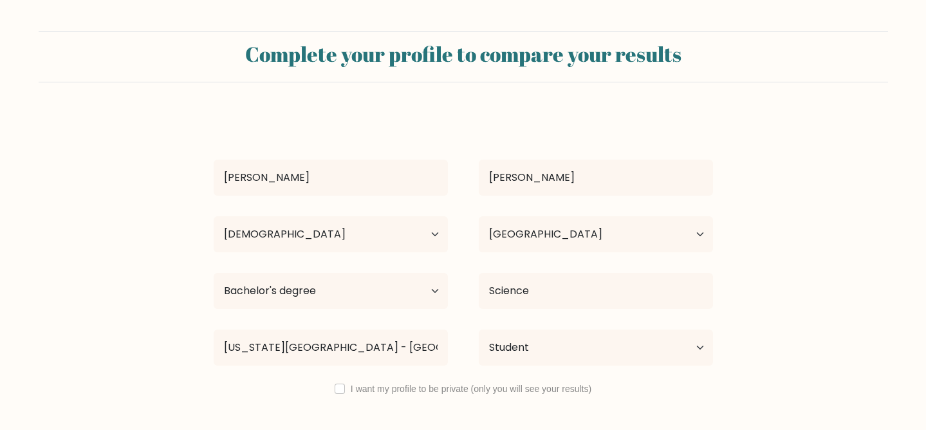
select select "18_24"
select select "CA"
select select "bachelors_degree"
select select "student"
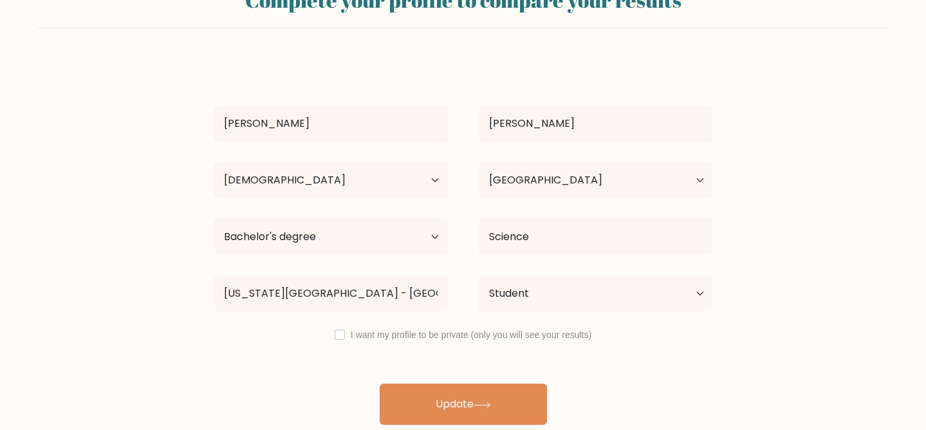
scroll to position [55, 0]
click at [342, 333] on input "checkbox" at bounding box center [340, 334] width 10 height 10
checkbox input "true"
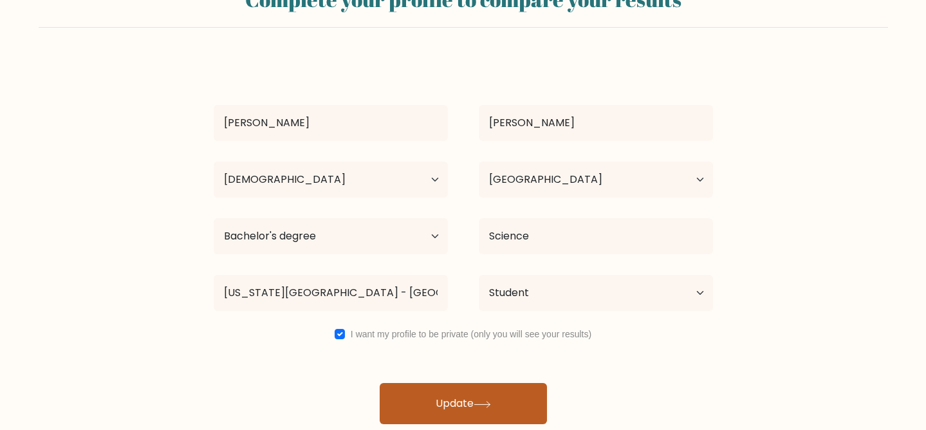
click at [440, 393] on button "Update" at bounding box center [463, 403] width 167 height 41
